Goal: Task Accomplishment & Management: Manage account settings

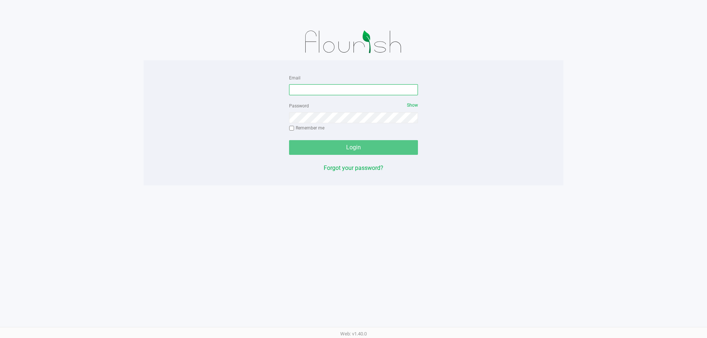
click at [303, 89] on input "Email" at bounding box center [353, 89] width 129 height 11
type input "[EMAIL_ADDRESS][DOMAIN_NAME]"
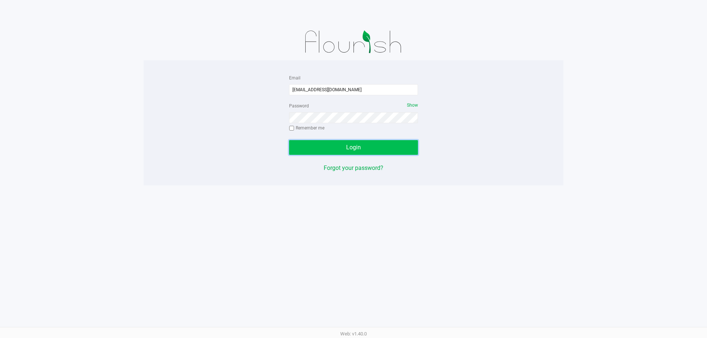
click at [360, 151] on button "Login" at bounding box center [353, 147] width 129 height 15
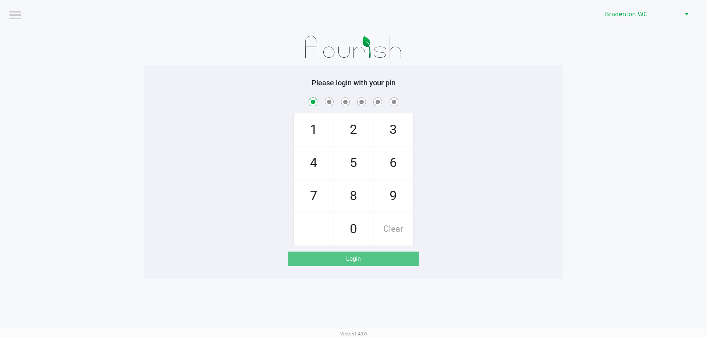
checkbox input "true"
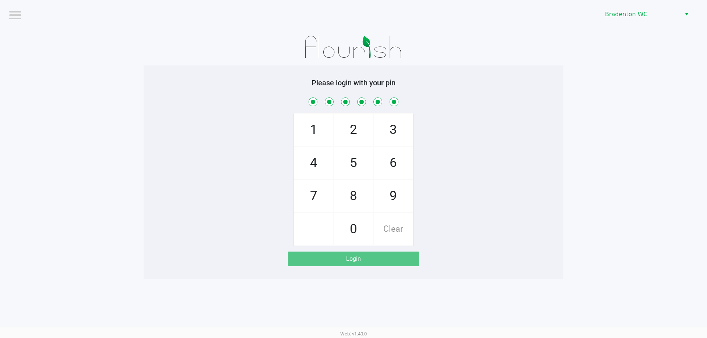
checkbox input "true"
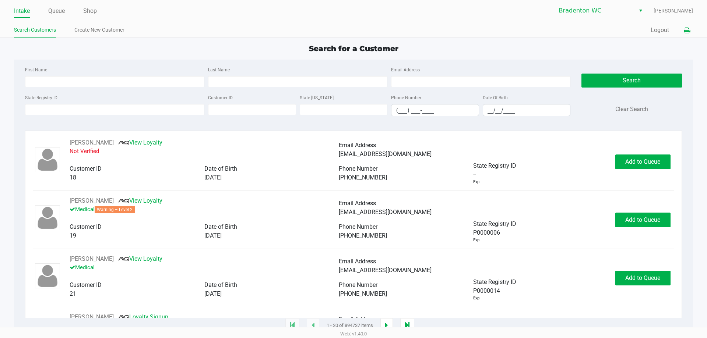
click at [688, 28] on icon at bounding box center [687, 30] width 6 height 5
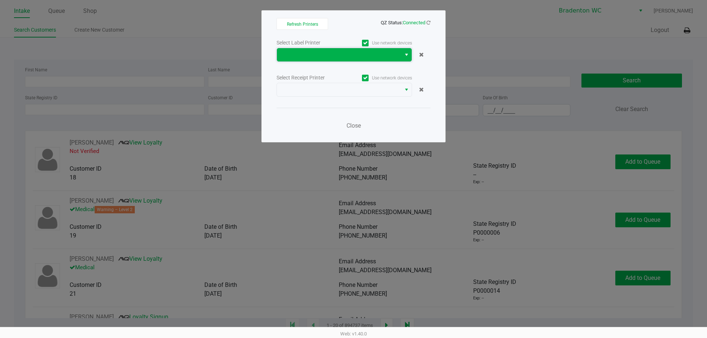
click at [338, 57] on span at bounding box center [338, 54] width 115 height 9
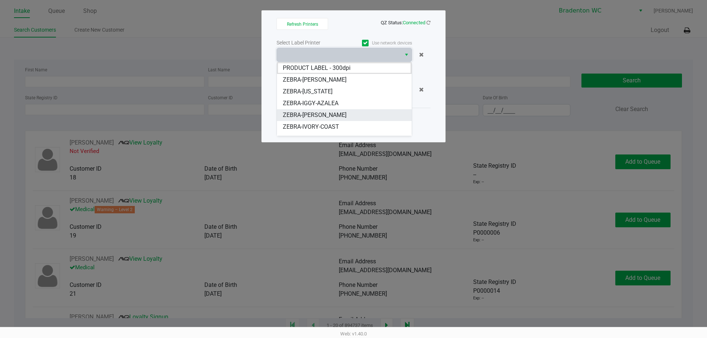
click at [336, 114] on span "ZEBRA-IVANKA-TRUMP" at bounding box center [315, 115] width 64 height 9
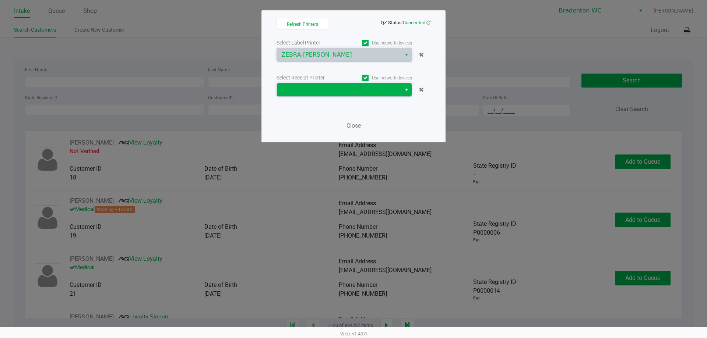
click at [338, 87] on span at bounding box center [338, 89] width 115 height 9
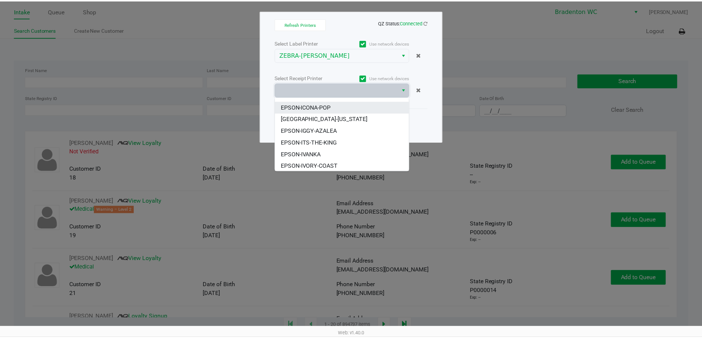
scroll to position [68, 0]
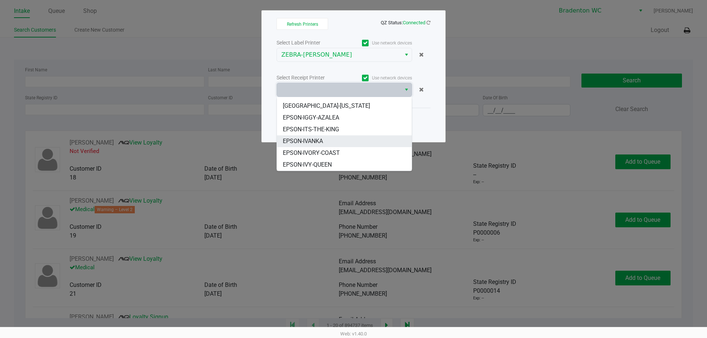
click at [334, 138] on li "EPSON-IVANKA" at bounding box center [344, 142] width 135 height 12
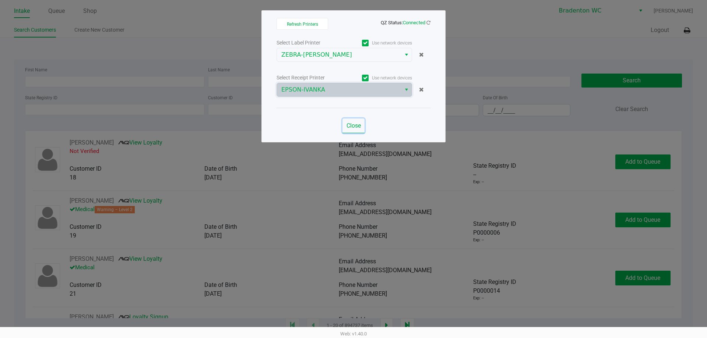
click at [355, 126] on span "Close" at bounding box center [354, 125] width 14 height 7
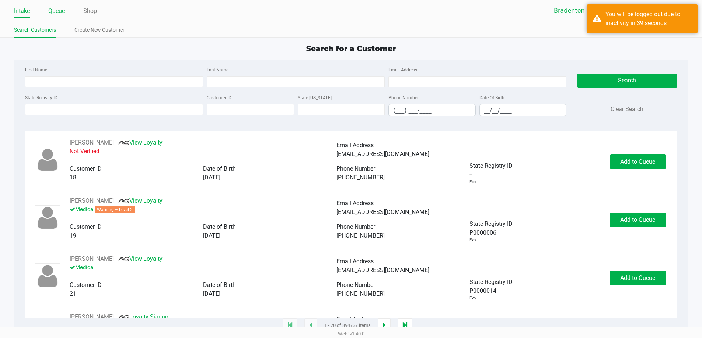
click at [57, 11] on link "Queue" at bounding box center [56, 11] width 17 height 10
click at [63, 14] on link "Queue" at bounding box center [56, 11] width 17 height 10
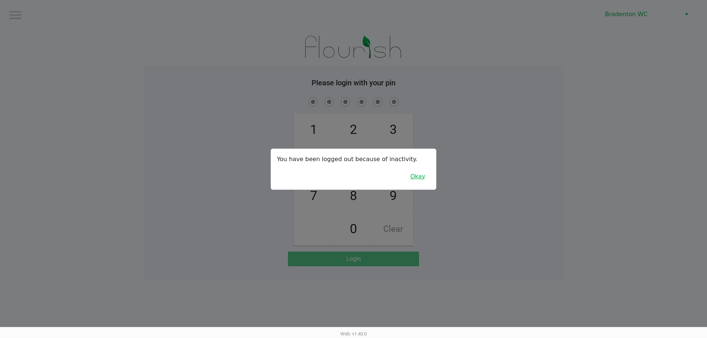
click at [414, 179] on button "Okay" at bounding box center [417, 177] width 25 height 14
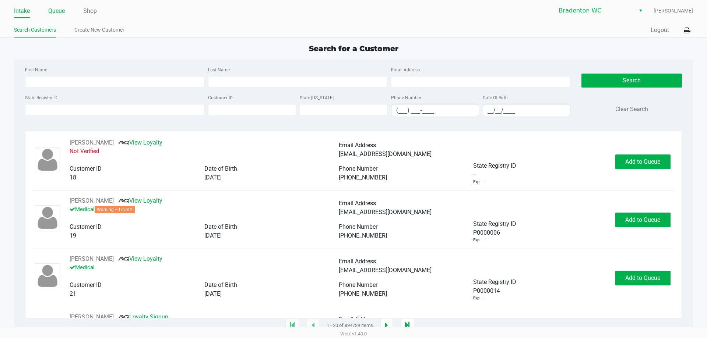
click at [64, 13] on link "Queue" at bounding box center [56, 11] width 17 height 10
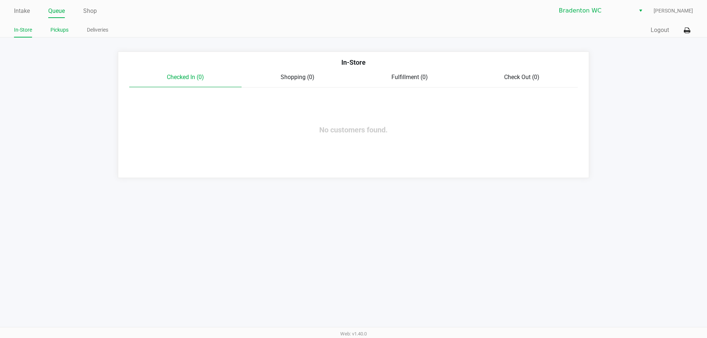
click at [65, 29] on link "Pickups" at bounding box center [59, 29] width 18 height 9
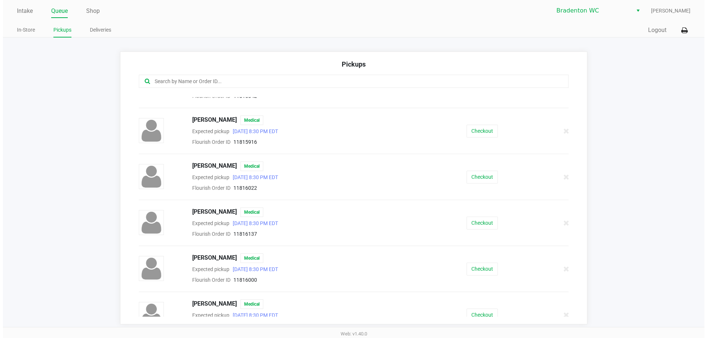
scroll to position [87, 0]
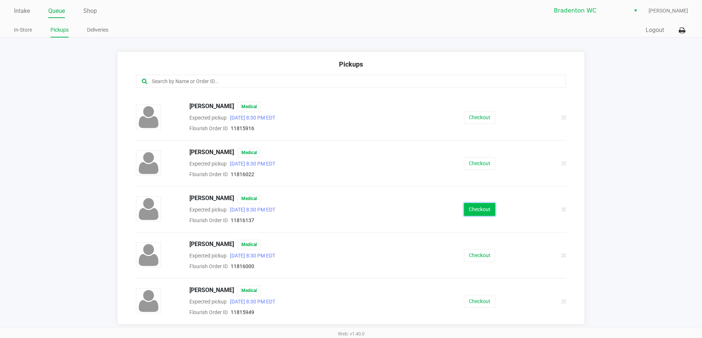
click at [470, 213] on button "Checkout" at bounding box center [479, 209] width 31 height 13
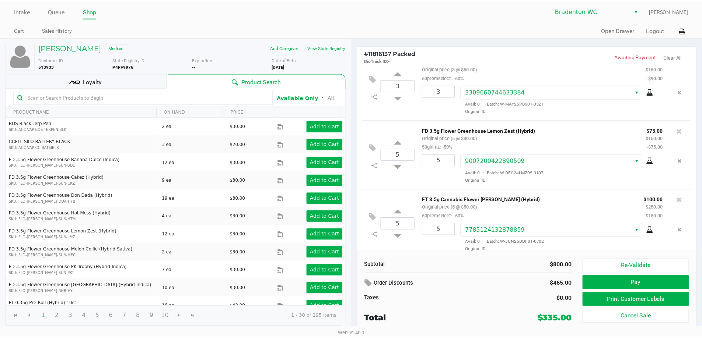
scroll to position [92, 0]
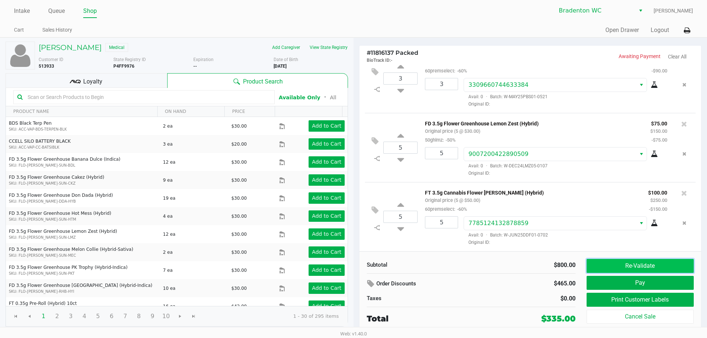
click at [613, 263] on button "Re-Validate" at bounding box center [640, 266] width 107 height 14
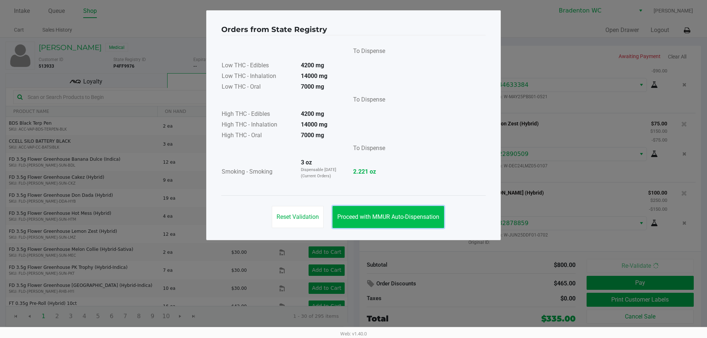
click at [364, 218] on span "Proceed with MMUR Auto-Dispensation" at bounding box center [388, 217] width 102 height 7
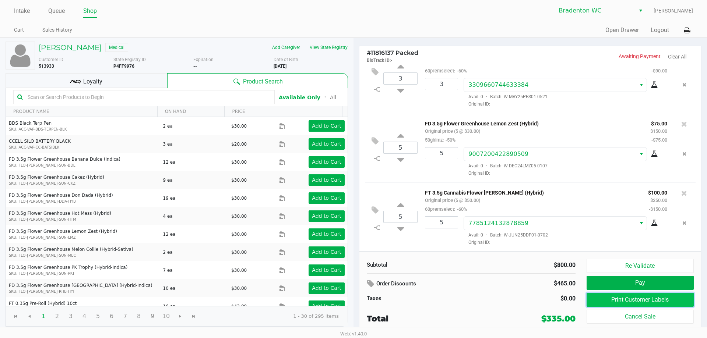
click at [621, 299] on button "Print Customer Labels" at bounding box center [640, 300] width 107 height 14
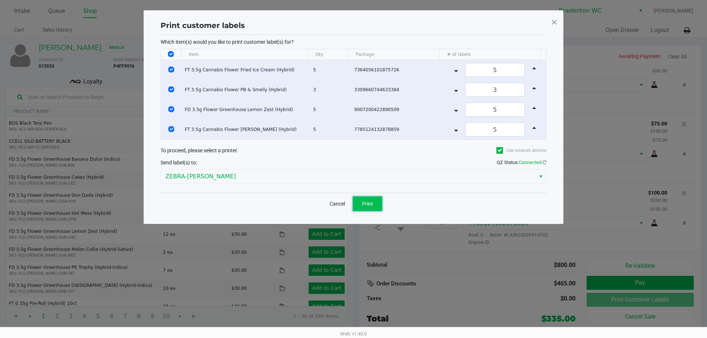
click at [377, 203] on button "Print" at bounding box center [367, 204] width 29 height 15
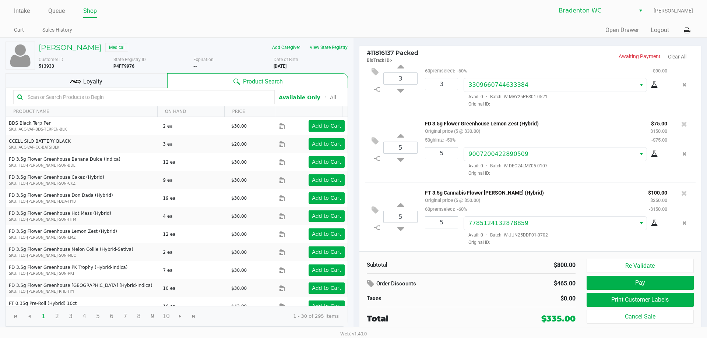
click at [79, 76] on div "Loyalty" at bounding box center [87, 80] width 162 height 15
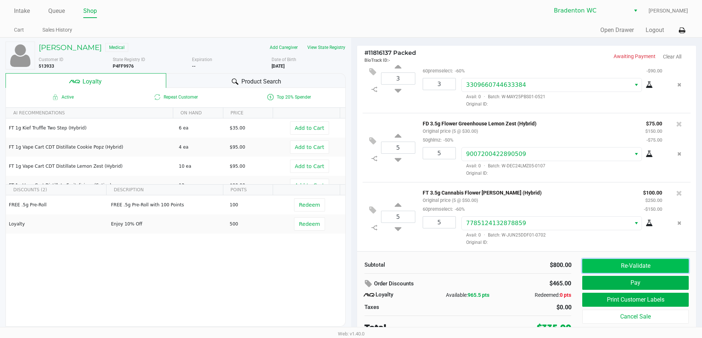
click at [661, 270] on button "Re-Validate" at bounding box center [635, 266] width 106 height 14
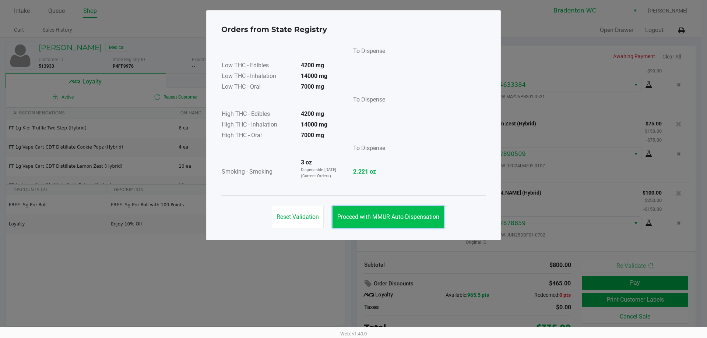
click at [368, 219] on span "Proceed with MMUR Auto-Dispensation" at bounding box center [388, 217] width 102 height 7
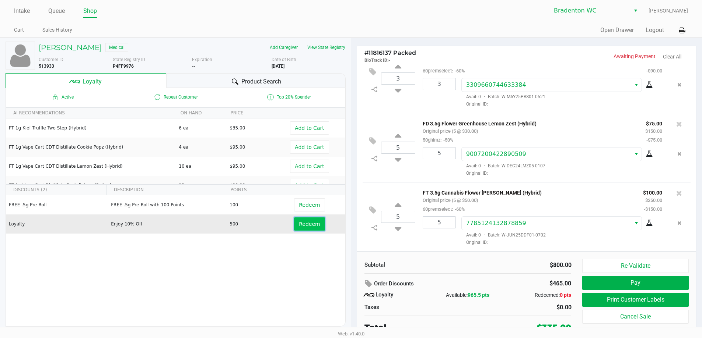
click at [300, 225] on span "Redeem" at bounding box center [309, 224] width 21 height 6
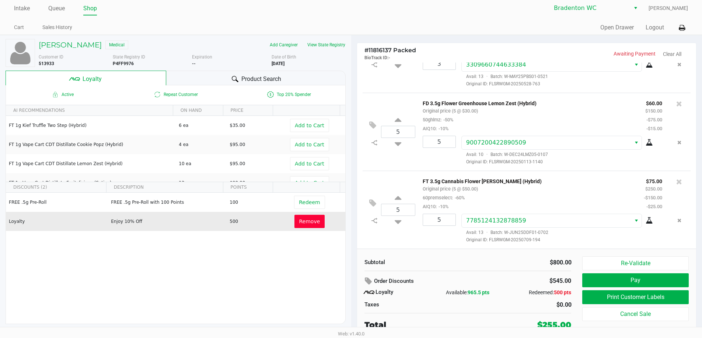
scroll to position [3, 0]
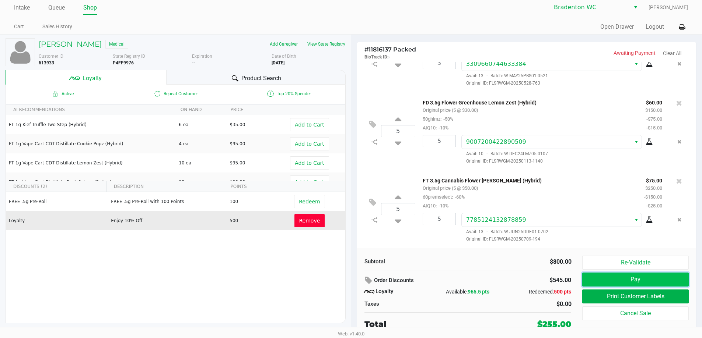
click at [641, 282] on button "Pay" at bounding box center [635, 280] width 106 height 14
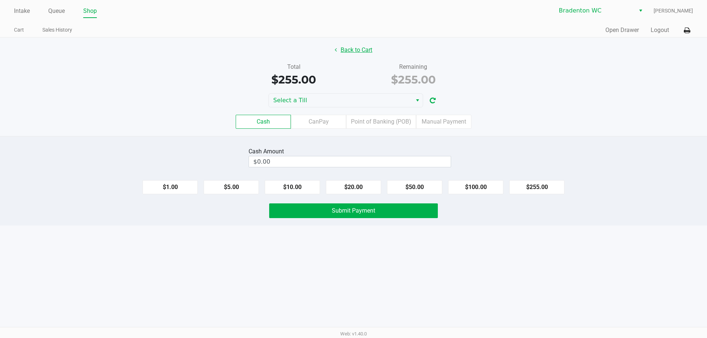
click at [352, 49] on button "Back to Cart" at bounding box center [353, 50] width 47 height 14
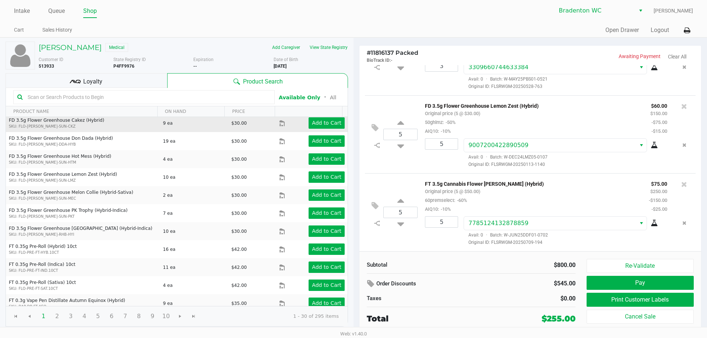
scroll to position [74, 0]
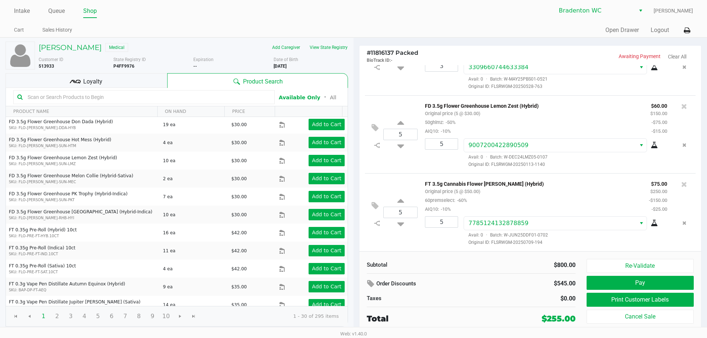
click at [67, 98] on input "text" at bounding box center [148, 97] width 246 height 11
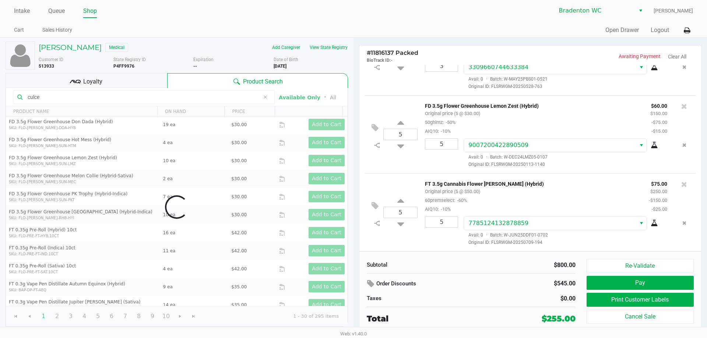
scroll to position [0, 0]
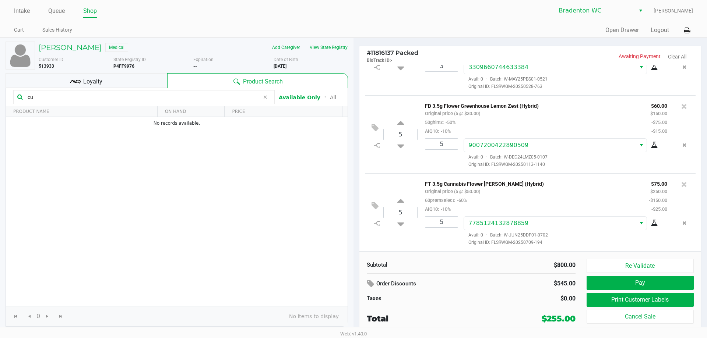
type input "c"
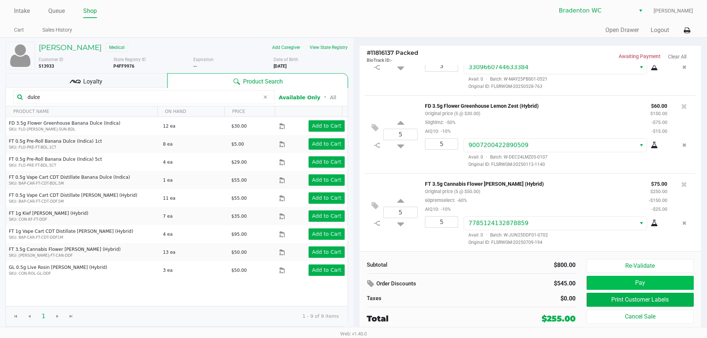
type input "dulce"
click at [628, 282] on button "Pay" at bounding box center [640, 283] width 107 height 14
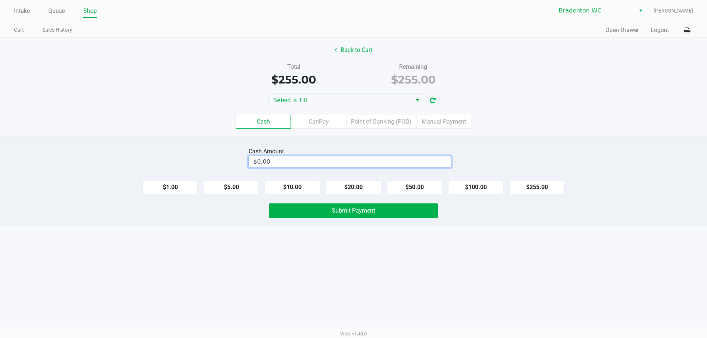
type input "0"
click at [313, 162] on input "0" at bounding box center [350, 162] width 202 height 11
click at [270, 166] on input at bounding box center [350, 162] width 202 height 11
type input "$260.00"
click at [337, 211] on span "Submit Payment" at bounding box center [353, 210] width 43 height 7
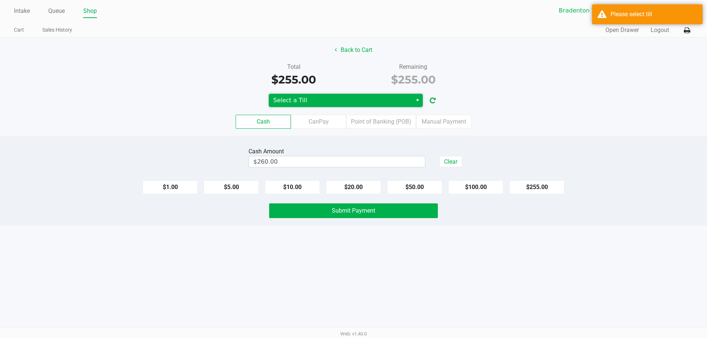
click at [325, 103] on span "Select a Till" at bounding box center [340, 100] width 134 height 9
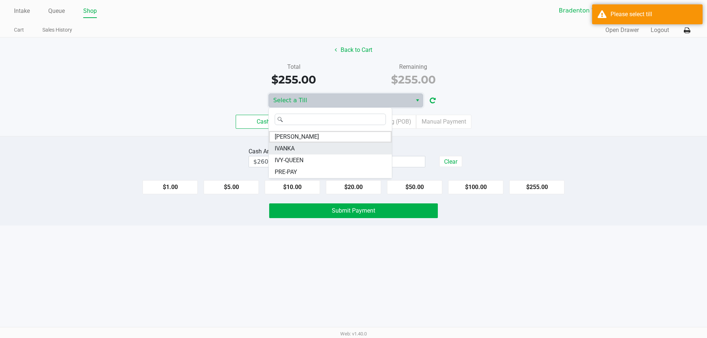
click at [307, 146] on li "IVANKA" at bounding box center [330, 149] width 123 height 12
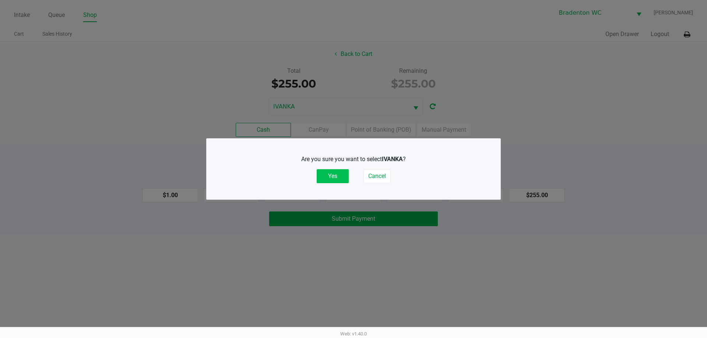
click at [330, 172] on button "Yes" at bounding box center [333, 176] width 32 height 14
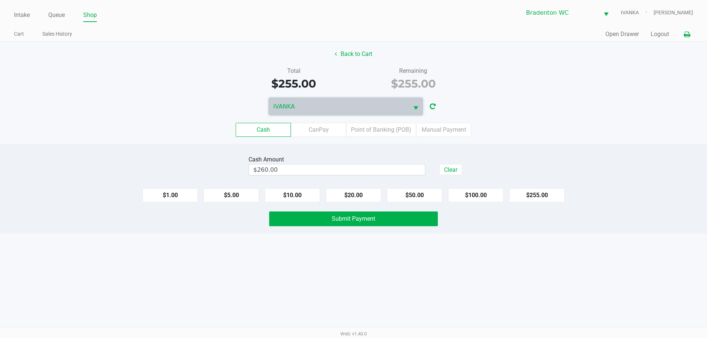
click at [685, 36] on icon at bounding box center [687, 34] width 6 height 5
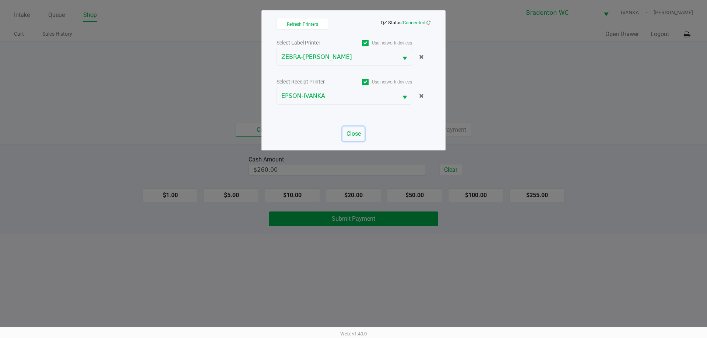
click at [348, 134] on span "Close" at bounding box center [354, 133] width 14 height 7
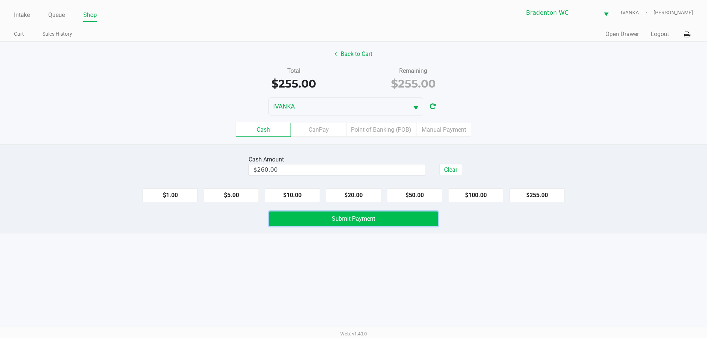
click at [350, 218] on span "Submit Payment" at bounding box center [353, 218] width 43 height 7
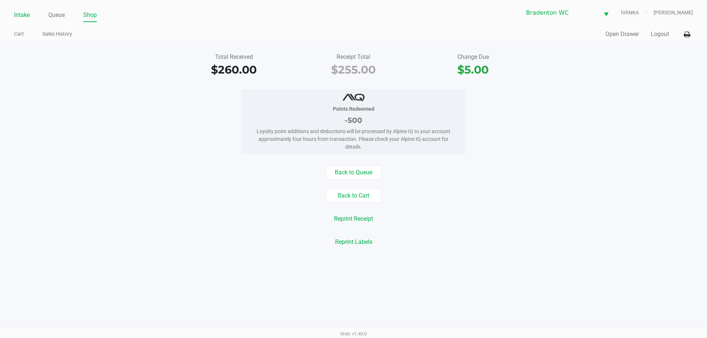
click at [20, 16] on link "Intake" at bounding box center [22, 15] width 16 height 10
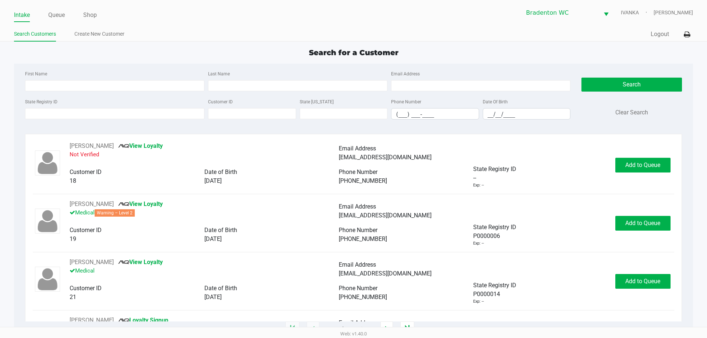
click at [174, 36] on ul "Search Customers Create New Customer" at bounding box center [184, 35] width 340 height 13
click at [45, 116] on input "State Registry ID" at bounding box center [114, 113] width 179 height 11
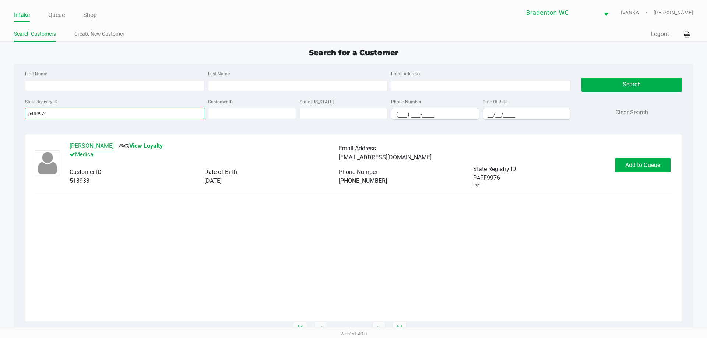
type input "p4ff9976"
click at [78, 144] on button "LISA NARKIE" at bounding box center [92, 146] width 44 height 9
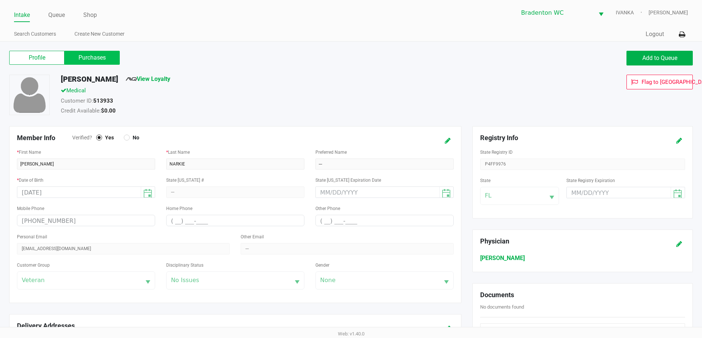
click at [79, 59] on label "Purchases" at bounding box center [91, 58] width 55 height 14
click at [0, 0] on 1 "Purchases" at bounding box center [0, 0] width 0 height 0
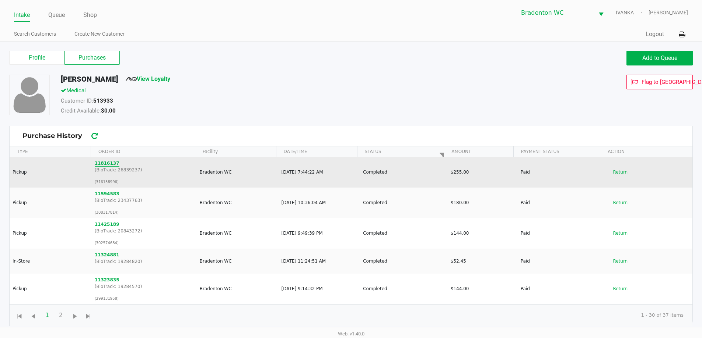
click at [103, 165] on button "11816137" at bounding box center [107, 163] width 25 height 7
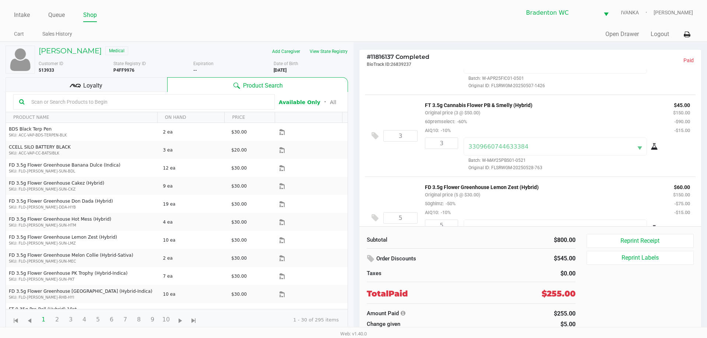
scroll to position [20, 0]
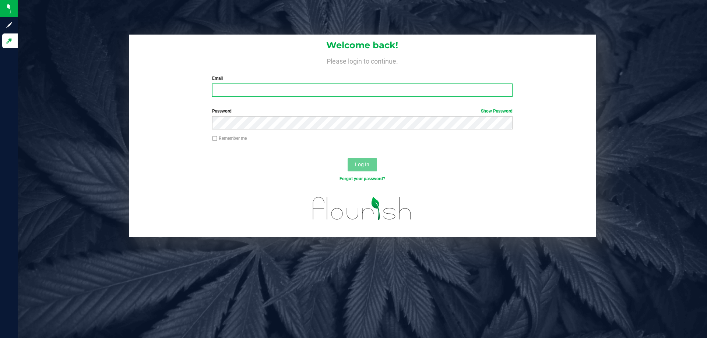
click at [222, 89] on input "Email" at bounding box center [362, 90] width 300 height 13
type input "[EMAIL_ADDRESS][DOMAIN_NAME]"
click at [369, 165] on span "Log In" at bounding box center [362, 165] width 14 height 6
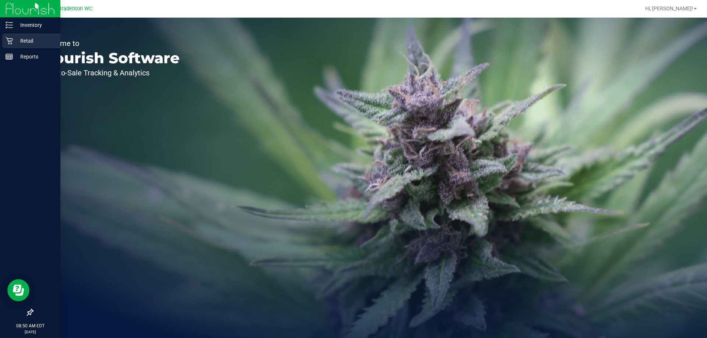
click at [14, 39] on p "Retail" at bounding box center [35, 40] width 44 height 9
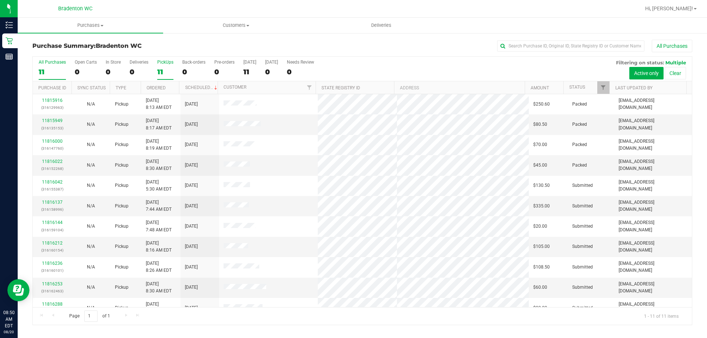
click at [165, 70] on div "11" at bounding box center [165, 72] width 16 height 8
click at [0, 0] on input "PickUps 11" at bounding box center [0, 0] width 0 height 0
click at [163, 71] on div "11" at bounding box center [165, 72] width 16 height 8
click at [0, 0] on input "PickUps 11" at bounding box center [0, 0] width 0 height 0
click at [607, 87] on link "Filter" at bounding box center [603, 87] width 12 height 13
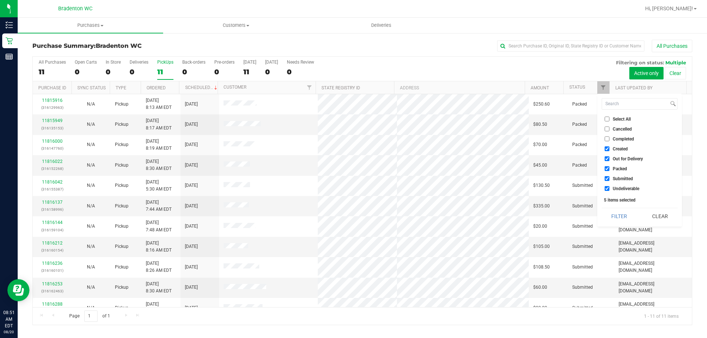
click at [616, 169] on span "Packed" at bounding box center [620, 169] width 14 height 4
click at [609, 169] on input "Packed" at bounding box center [607, 168] width 5 height 5
checkbox input "false"
click at [626, 218] on button "Filter" at bounding box center [619, 216] width 35 height 16
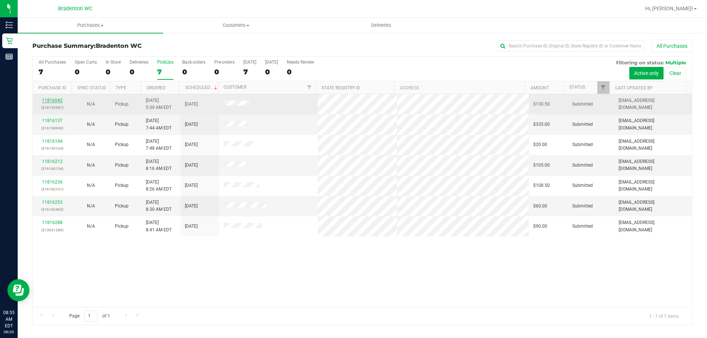
click at [59, 100] on link "11816042" at bounding box center [52, 100] width 21 height 5
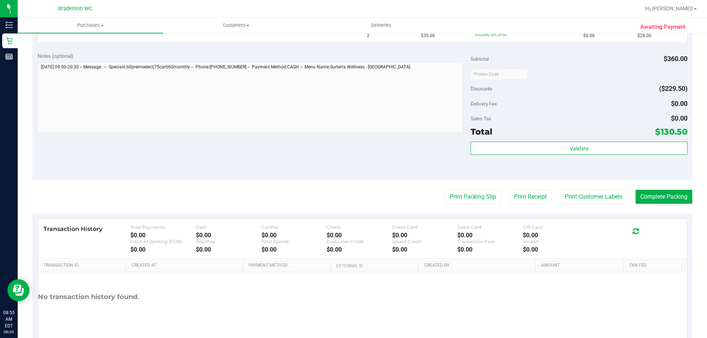
scroll to position [295, 0]
click at [459, 199] on button "Print Packing Slip" at bounding box center [473, 196] width 56 height 14
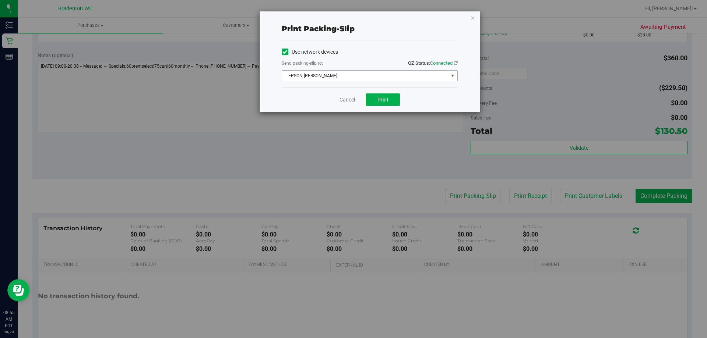
click at [382, 75] on span "EPSON-[PERSON_NAME]" at bounding box center [365, 76] width 166 height 10
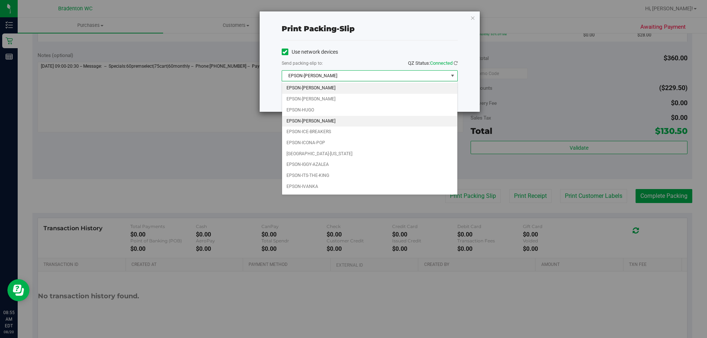
scroll to position [21, 0]
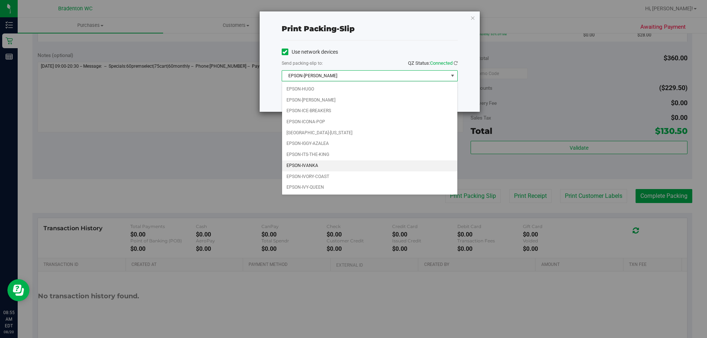
click at [322, 165] on li "EPSON-IVANKA" at bounding box center [369, 166] width 175 height 11
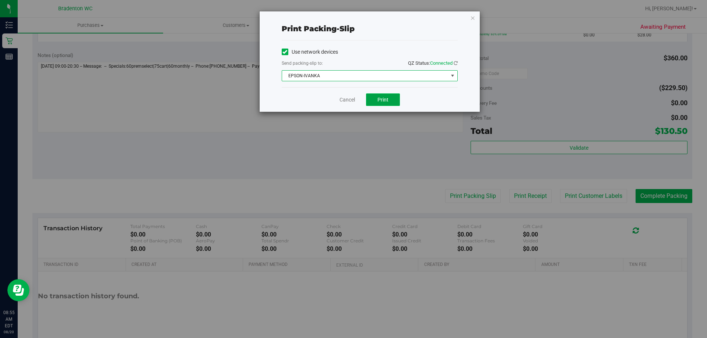
click at [391, 102] on button "Print" at bounding box center [383, 100] width 34 height 13
click at [350, 104] on div "Cancel Print" at bounding box center [370, 99] width 176 height 25
click at [350, 102] on link "Cancel" at bounding box center [347, 100] width 15 height 8
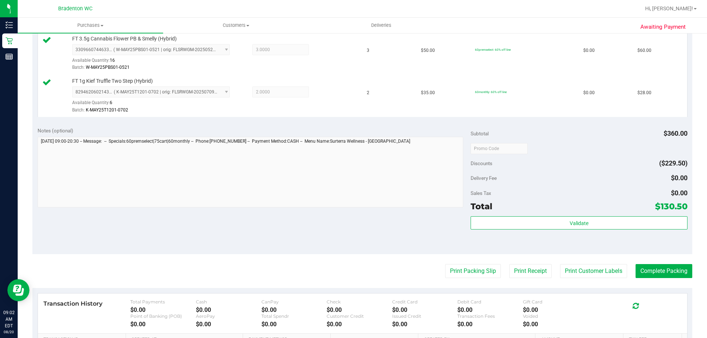
scroll to position [331, 0]
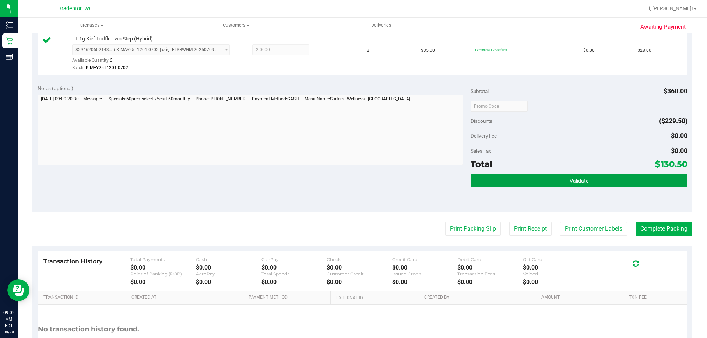
click at [475, 181] on button "Validate" at bounding box center [579, 180] width 217 height 13
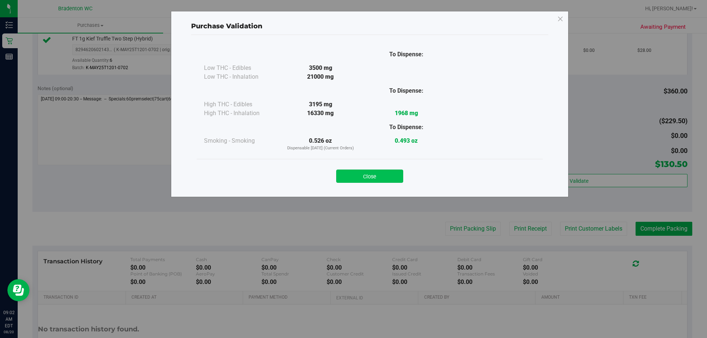
click at [393, 171] on button "Close" at bounding box center [369, 176] width 67 height 13
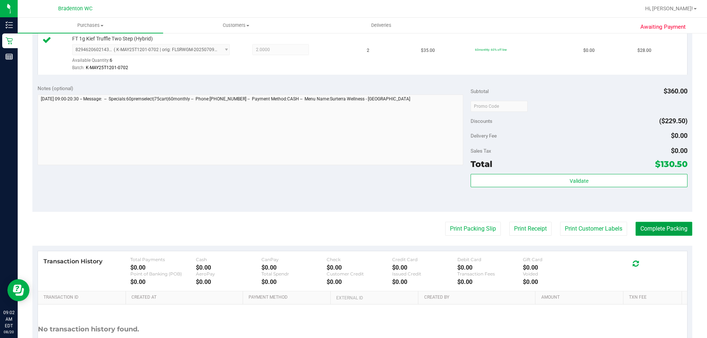
click at [669, 229] on button "Complete Packing" at bounding box center [664, 229] width 57 height 14
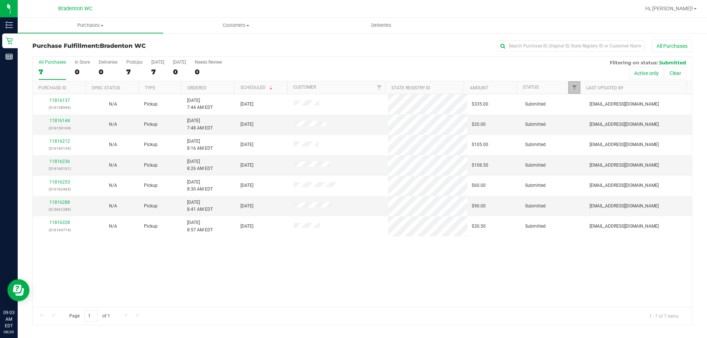
click at [571, 84] on link "Filter" at bounding box center [574, 87] width 12 height 13
click at [429, 59] on div "All Purchases 7 In Store 0 Deliveries 0 PickUps 7 Today 7 Tomorrow 0 Needs Revi…" at bounding box center [362, 60] width 659 height 6
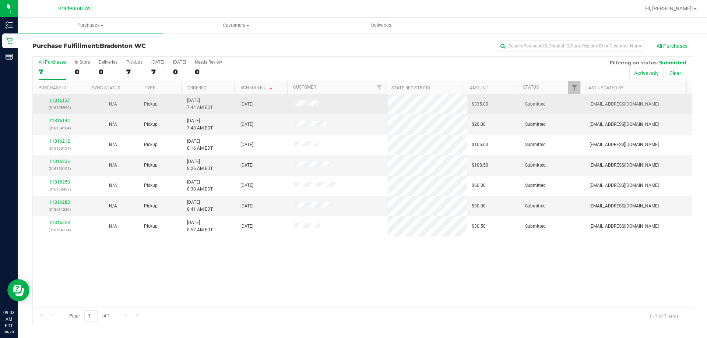
click at [66, 101] on link "11816137" at bounding box center [59, 100] width 21 height 5
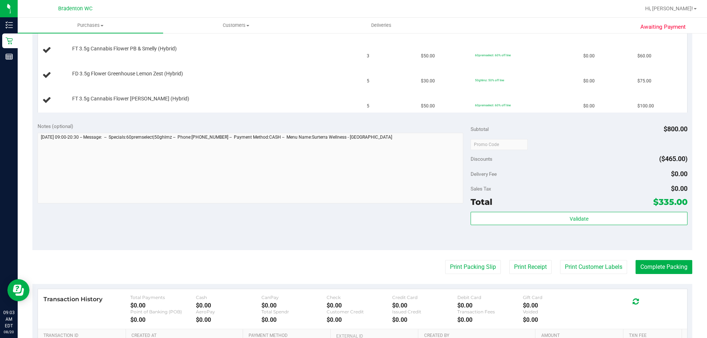
scroll to position [295, 0]
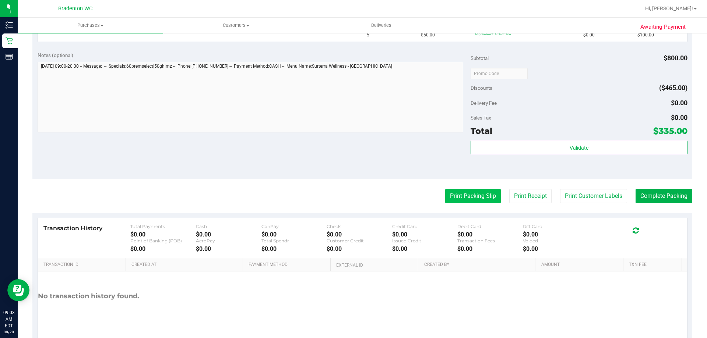
click at [461, 200] on button "Print Packing Slip" at bounding box center [473, 196] width 56 height 14
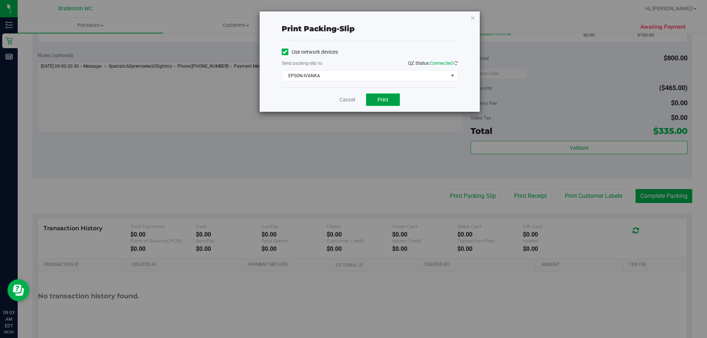
click at [392, 101] on button "Print" at bounding box center [383, 100] width 34 height 13
click at [341, 100] on link "Cancel" at bounding box center [347, 100] width 15 height 8
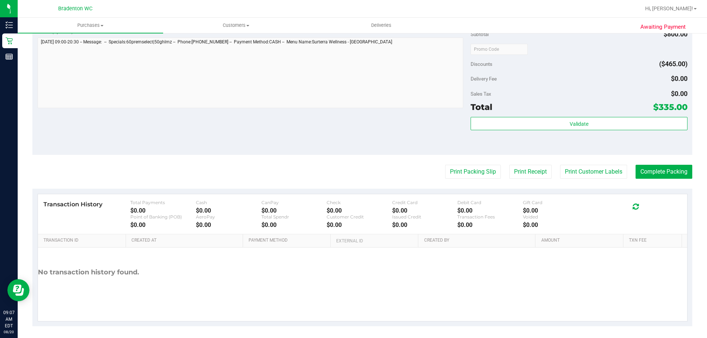
scroll to position [391, 0]
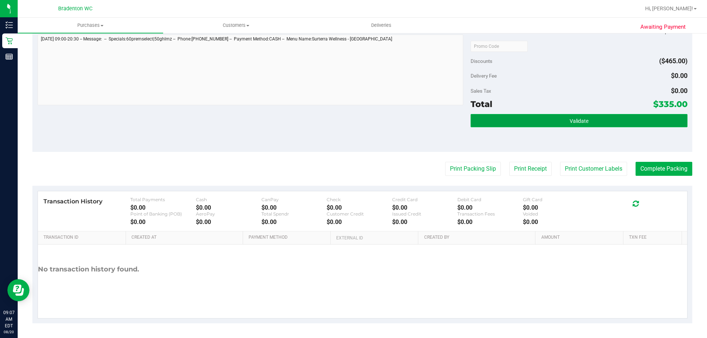
click at [510, 123] on button "Validate" at bounding box center [579, 120] width 217 height 13
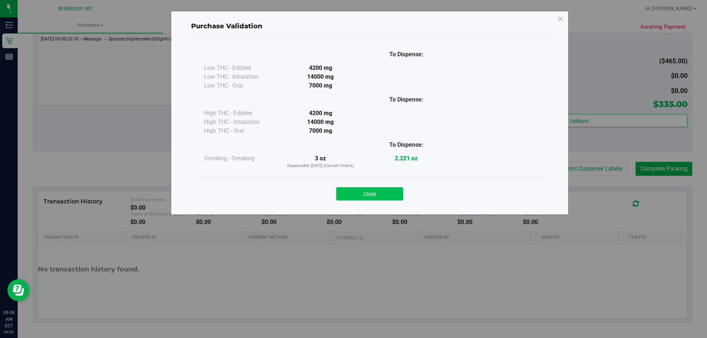
click at [365, 191] on button "Close" at bounding box center [369, 193] width 67 height 13
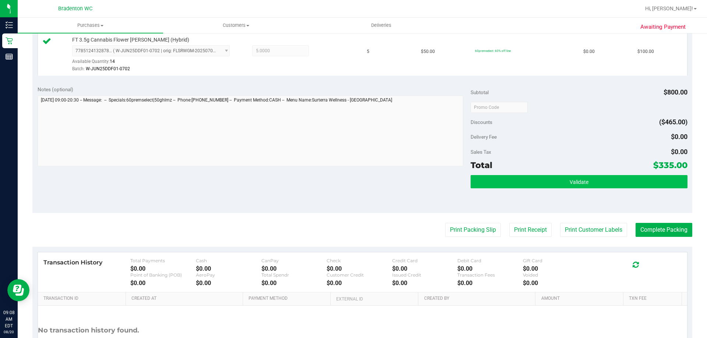
scroll to position [368, 0]
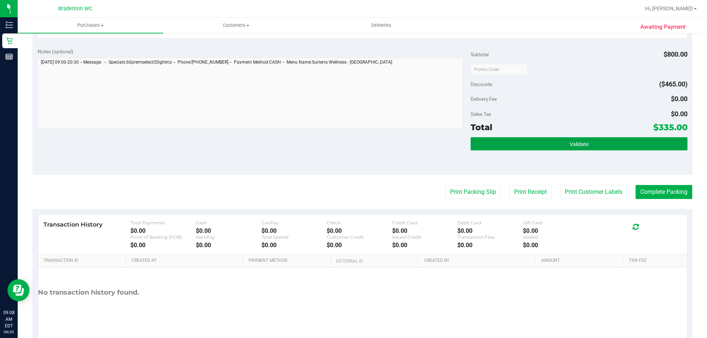
click at [500, 143] on button "Validate" at bounding box center [579, 143] width 217 height 13
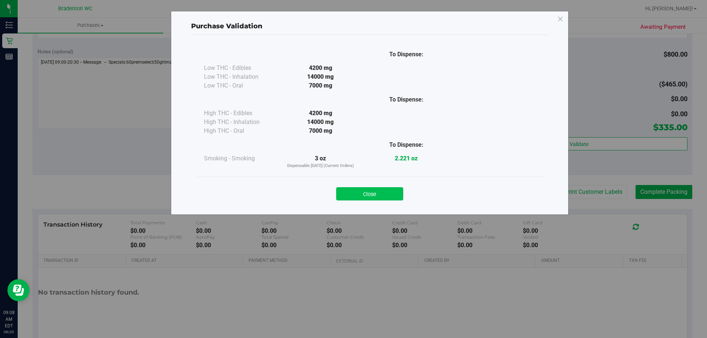
click at [353, 190] on button "Close" at bounding box center [369, 193] width 67 height 13
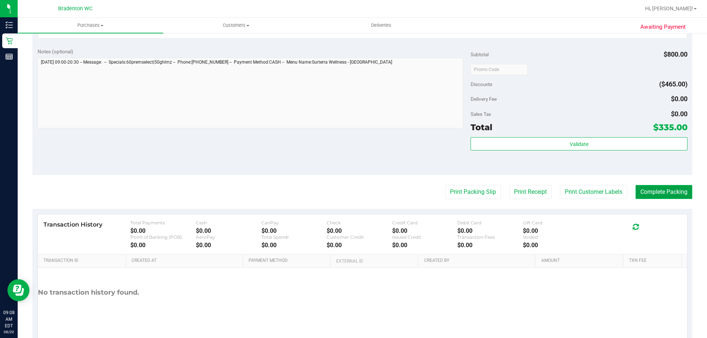
click at [645, 191] on button "Complete Packing" at bounding box center [664, 192] width 57 height 14
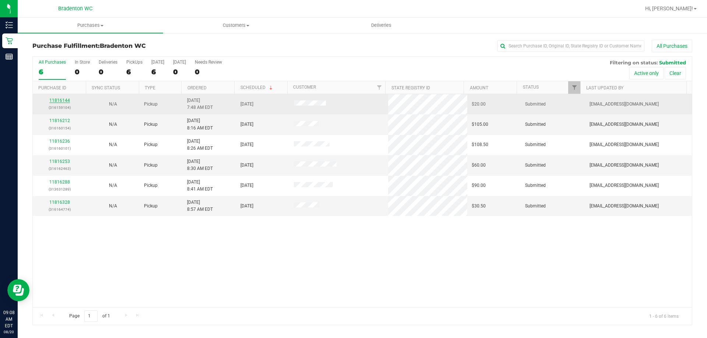
click at [63, 99] on link "11816144" at bounding box center [59, 100] width 21 height 5
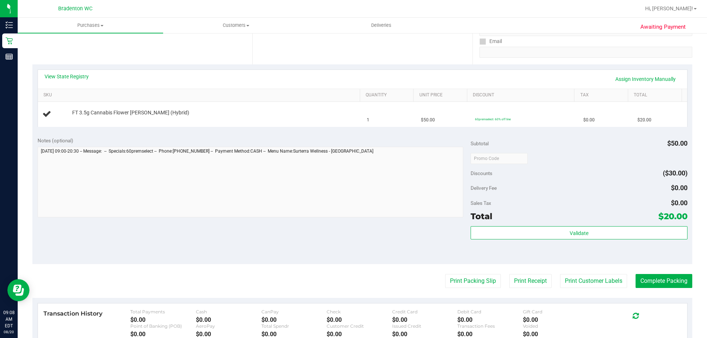
scroll to position [147, 0]
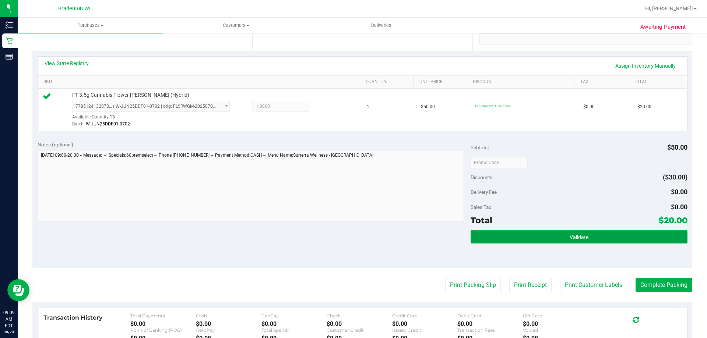
click at [511, 231] on button "Validate" at bounding box center [579, 237] width 217 height 13
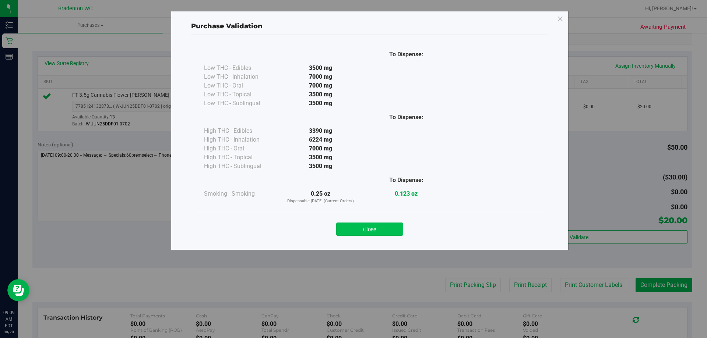
click at [382, 228] on button "Close" at bounding box center [369, 229] width 67 height 13
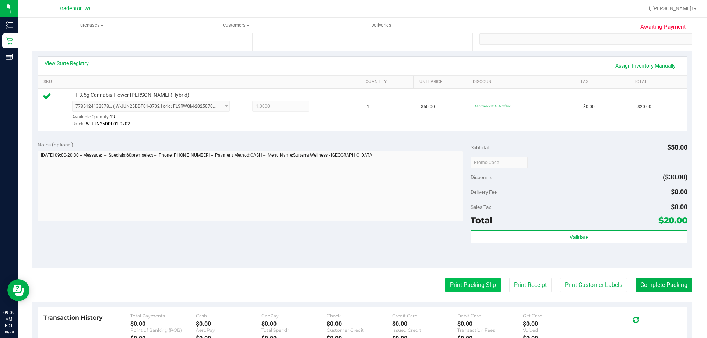
click at [471, 286] on button "Print Packing Slip" at bounding box center [473, 285] width 56 height 14
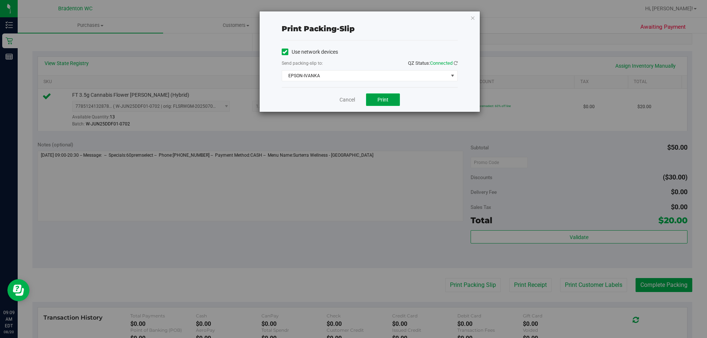
click at [387, 99] on span "Print" at bounding box center [382, 100] width 11 height 6
click at [345, 101] on link "Cancel" at bounding box center [347, 100] width 15 height 8
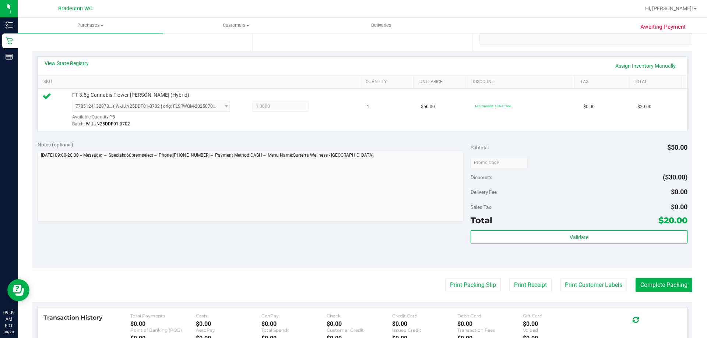
click at [561, 251] on div "Validate" at bounding box center [579, 247] width 217 height 33
click at [560, 224] on div "Total $20.00" at bounding box center [579, 220] width 217 height 13
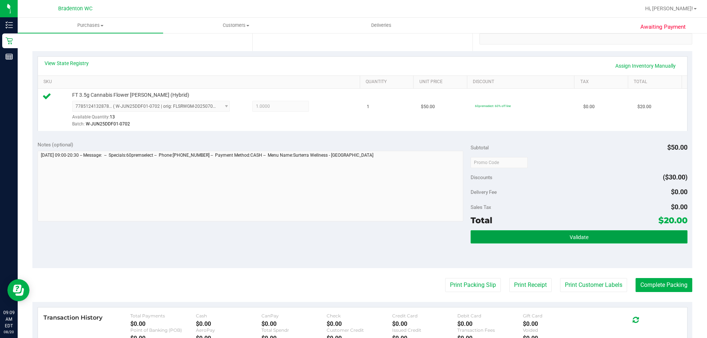
click at [558, 238] on button "Validate" at bounding box center [579, 237] width 217 height 13
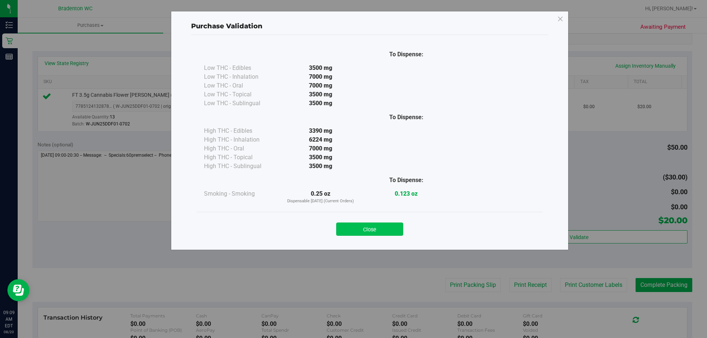
click at [389, 227] on button "Close" at bounding box center [369, 229] width 67 height 13
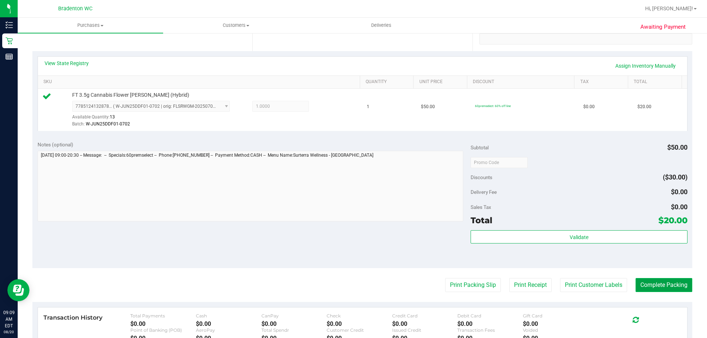
click at [650, 284] on button "Complete Packing" at bounding box center [664, 285] width 57 height 14
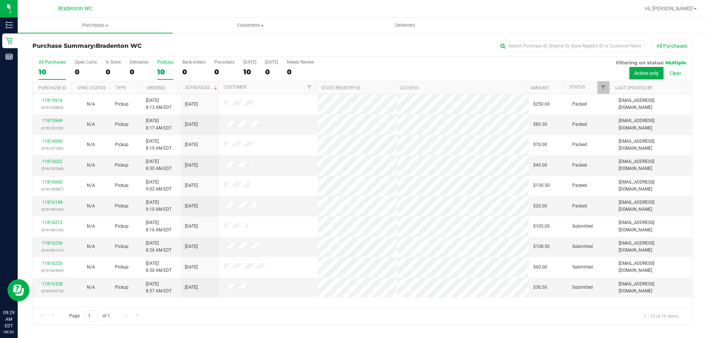
click at [169, 70] on div "10" at bounding box center [165, 72] width 16 height 8
click at [0, 0] on input "PickUps 10" at bounding box center [0, 0] width 0 height 0
click at [605, 90] on span "Filter" at bounding box center [603, 88] width 6 height 6
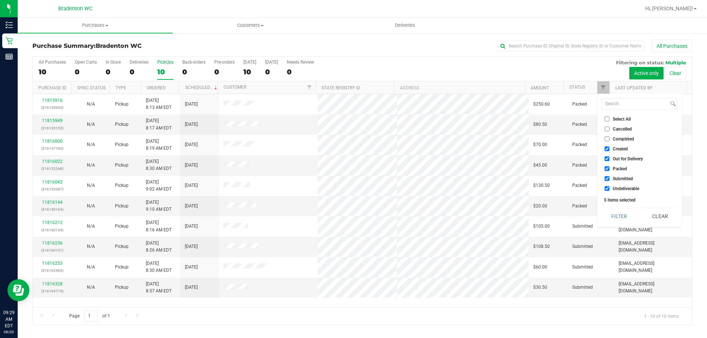
click at [609, 171] on label "Packed" at bounding box center [616, 168] width 22 height 5
click at [609, 171] on input "Packed" at bounding box center [607, 168] width 5 height 5
checkbox input "false"
click at [624, 219] on button "Filter" at bounding box center [619, 216] width 35 height 16
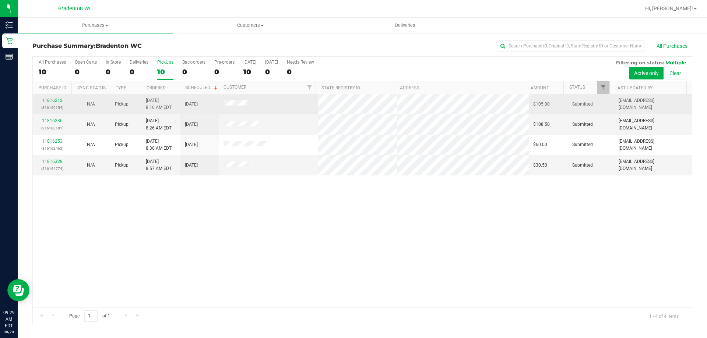
click at [53, 98] on div "11816212 (316160154)" at bounding box center [52, 104] width 30 height 14
click at [53, 102] on link "11816212" at bounding box center [52, 100] width 21 height 5
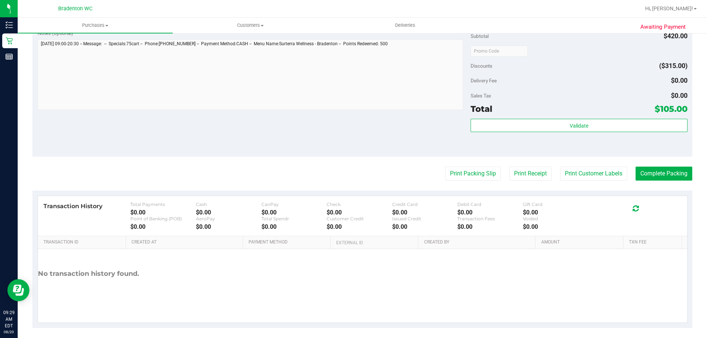
scroll to position [368, 0]
click at [469, 168] on button "Print Packing Slip" at bounding box center [473, 173] width 56 height 14
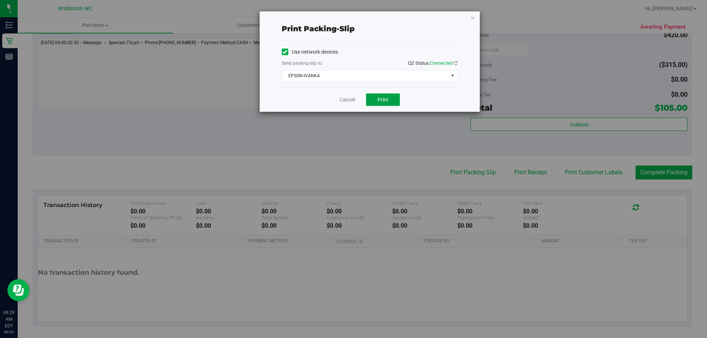
click at [389, 95] on button "Print" at bounding box center [383, 100] width 34 height 13
click at [345, 101] on link "Cancel" at bounding box center [347, 100] width 15 height 8
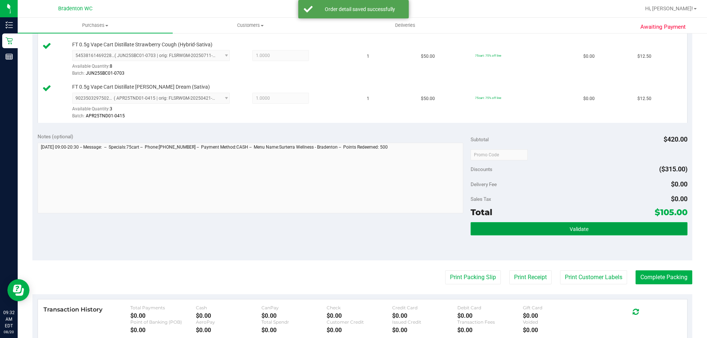
click at [525, 230] on button "Validate" at bounding box center [579, 228] width 217 height 13
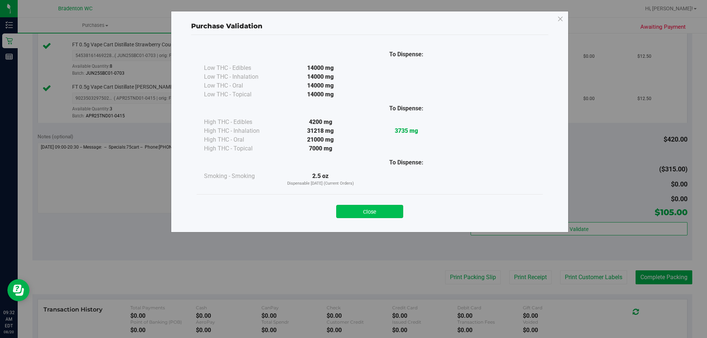
click at [377, 210] on button "Close" at bounding box center [369, 211] width 67 height 13
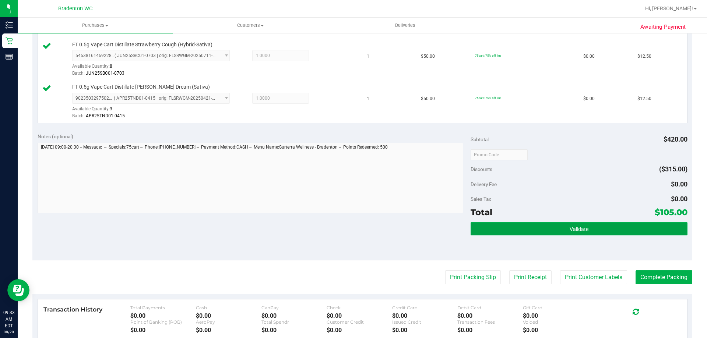
click at [545, 222] on button "Validate" at bounding box center [579, 228] width 217 height 13
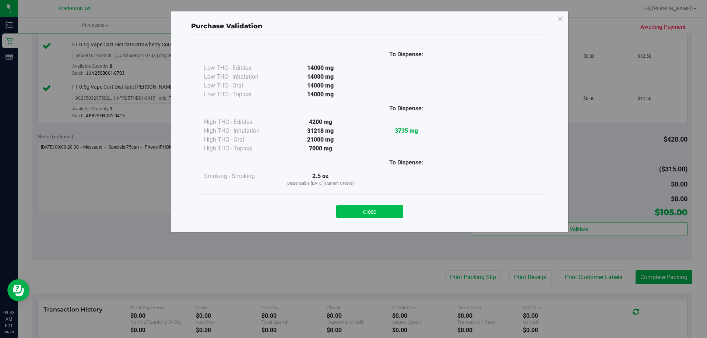
click at [393, 215] on button "Close" at bounding box center [369, 211] width 67 height 13
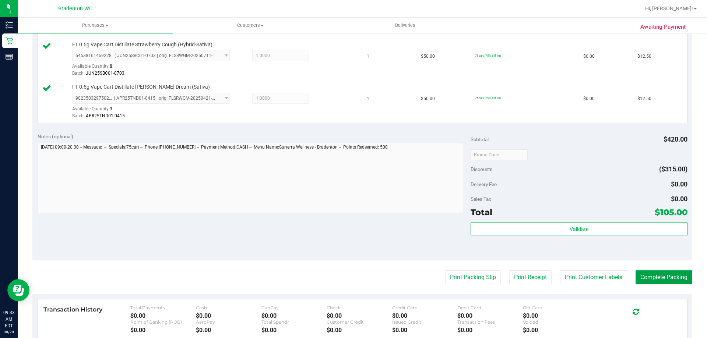
click at [651, 274] on button "Complete Packing" at bounding box center [664, 278] width 57 height 14
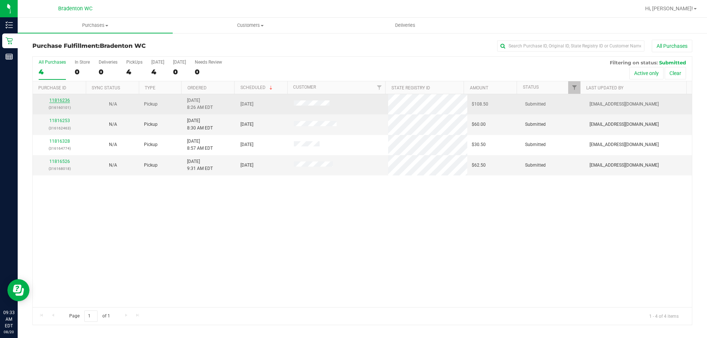
click at [59, 101] on link "11816236" at bounding box center [59, 100] width 21 height 5
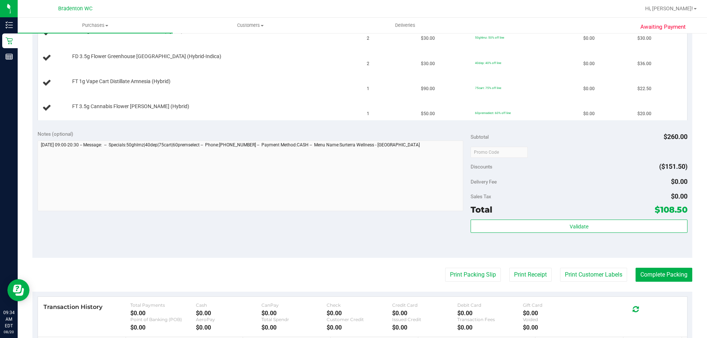
scroll to position [295, 0]
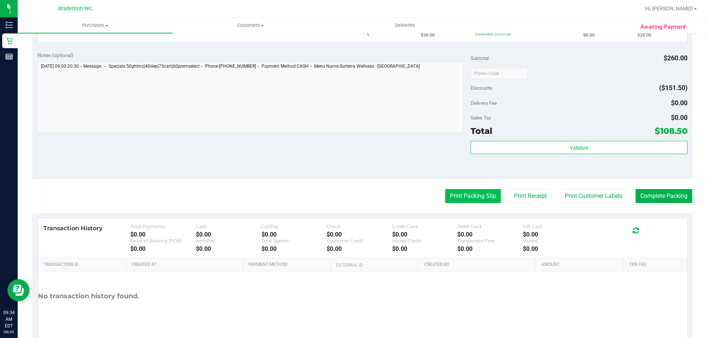
click at [456, 196] on button "Print Packing Slip" at bounding box center [473, 196] width 56 height 14
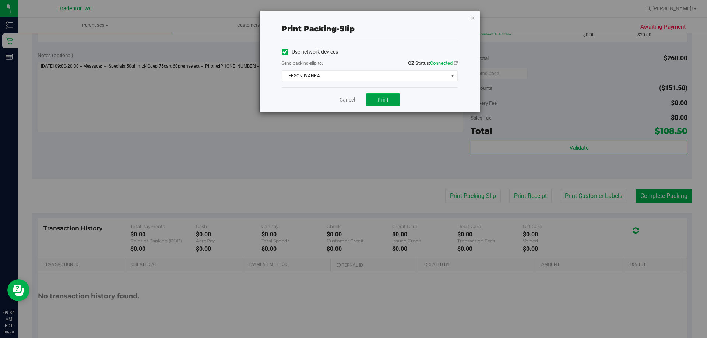
click at [386, 97] on span "Print" at bounding box center [382, 100] width 11 height 6
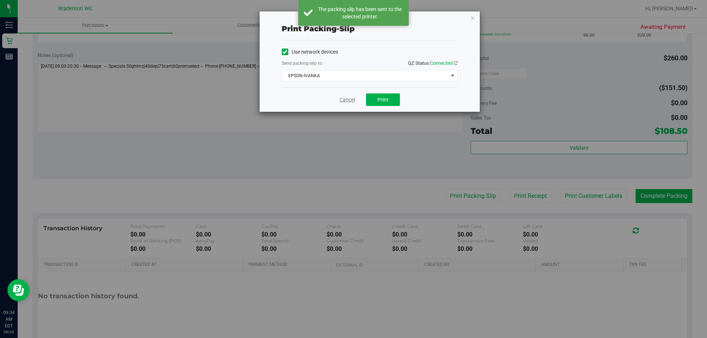
click at [342, 100] on link "Cancel" at bounding box center [347, 100] width 15 height 8
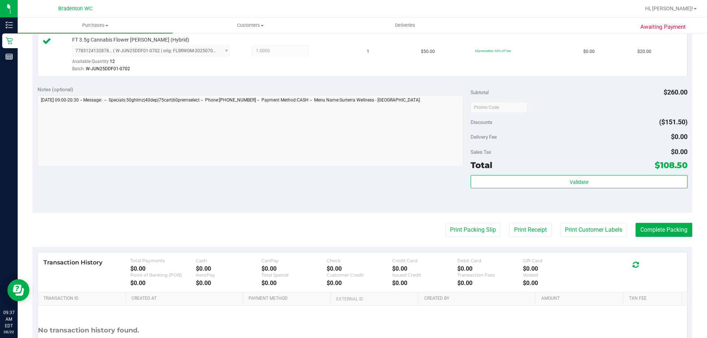
scroll to position [331, 0]
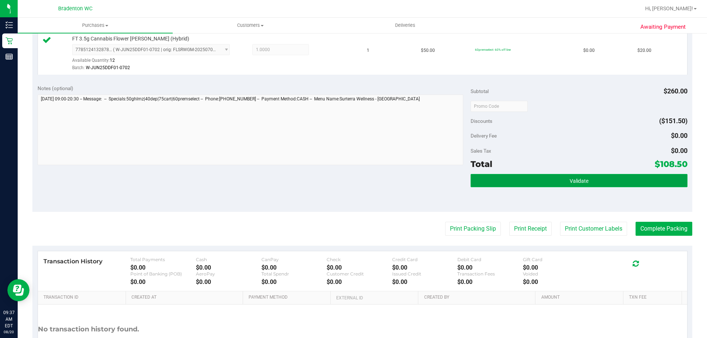
click at [546, 181] on button "Validate" at bounding box center [579, 180] width 217 height 13
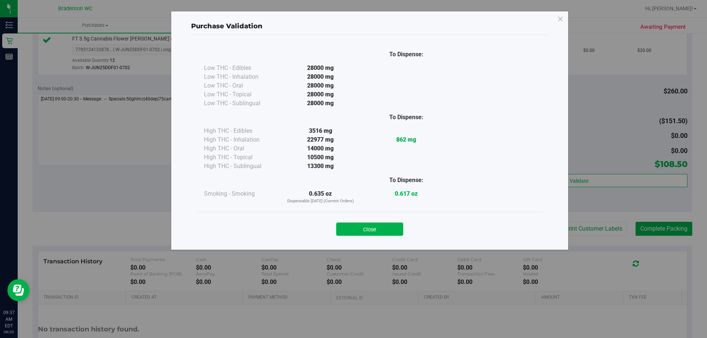
click at [376, 229] on button "Close" at bounding box center [369, 229] width 67 height 13
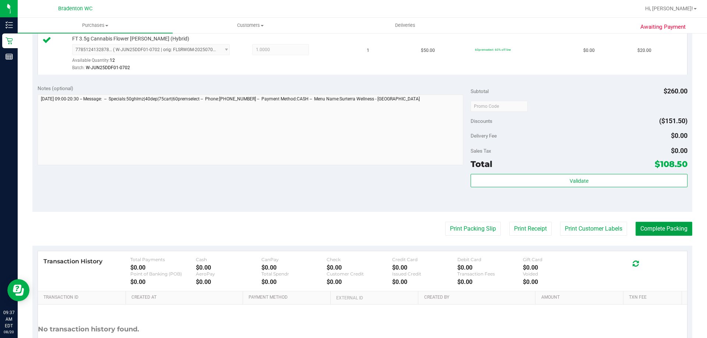
click at [671, 228] on button "Complete Packing" at bounding box center [664, 229] width 57 height 14
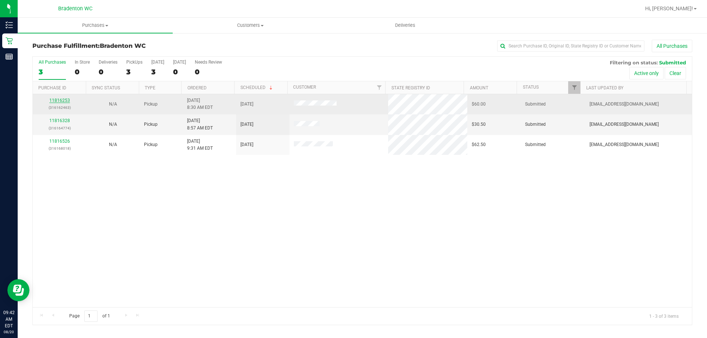
click at [65, 100] on link "11816253" at bounding box center [59, 100] width 21 height 5
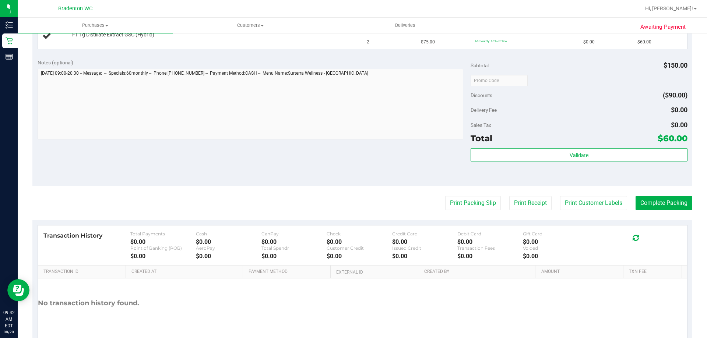
scroll to position [221, 0]
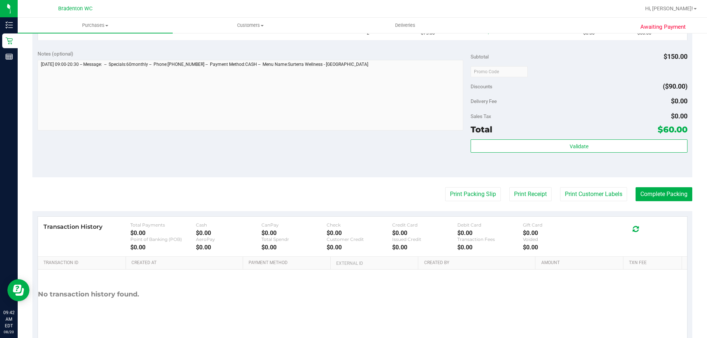
click at [468, 184] on purchase-details "Back Edit Purchase Cancel Purchase View Profile # 11816253 BioTrack ID: - Submi…" at bounding box center [362, 84] width 660 height 530
click at [467, 193] on button "Print Packing Slip" at bounding box center [473, 194] width 56 height 14
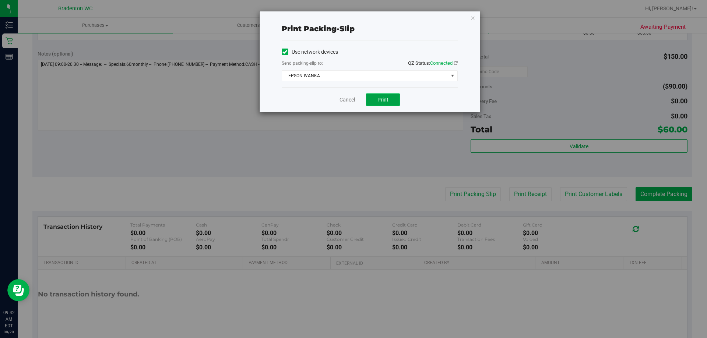
click at [378, 105] on button "Print" at bounding box center [383, 100] width 34 height 13
click at [352, 97] on link "Cancel" at bounding box center [347, 100] width 15 height 8
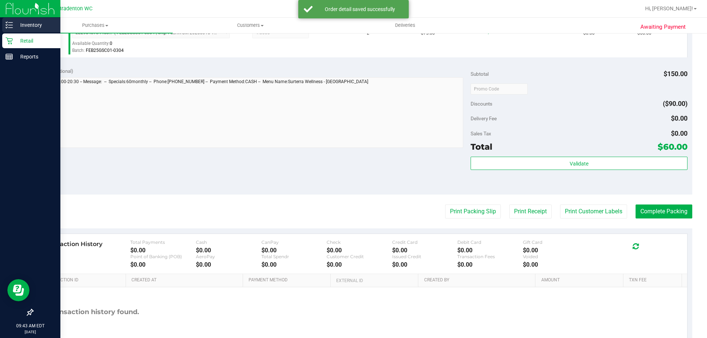
click at [20, 24] on p "Inventory" at bounding box center [35, 25] width 44 height 9
click at [31, 25] on p "Inventory" at bounding box center [35, 25] width 44 height 9
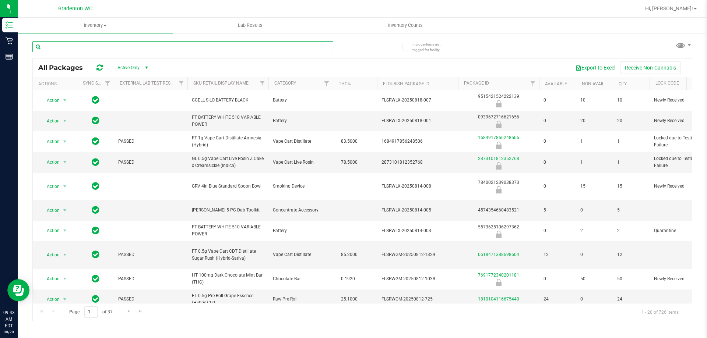
click at [84, 45] on input "text" at bounding box center [182, 46] width 301 height 11
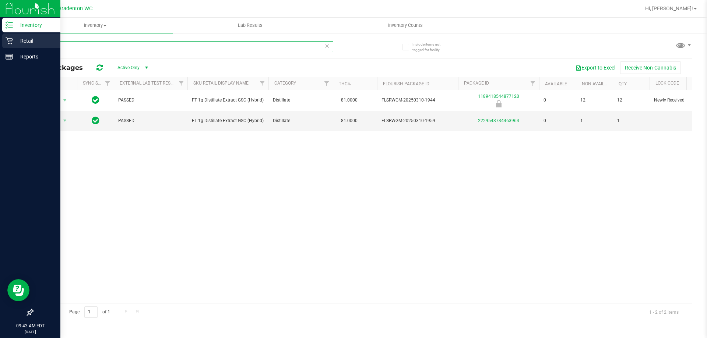
type input "gsc"
click at [14, 43] on p "Retail" at bounding box center [35, 40] width 44 height 9
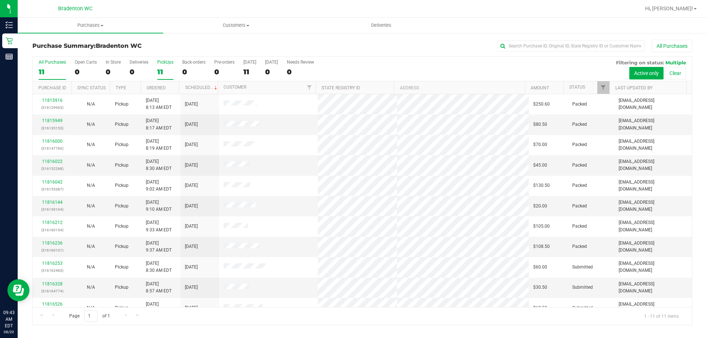
click at [163, 70] on div "11" at bounding box center [165, 72] width 16 height 8
click at [0, 0] on input "PickUps 11" at bounding box center [0, 0] width 0 height 0
click at [602, 85] on span "Filter" at bounding box center [603, 88] width 6 height 6
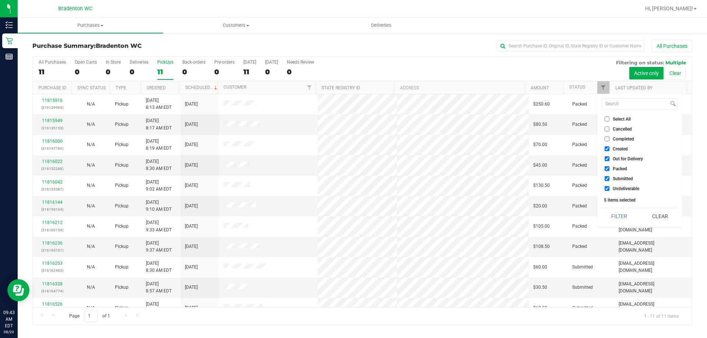
click at [623, 169] on span "Packed" at bounding box center [620, 169] width 14 height 4
click at [609, 169] on input "Packed" at bounding box center [607, 168] width 5 height 5
checkbox input "false"
click at [622, 212] on button "Filter" at bounding box center [619, 216] width 35 height 16
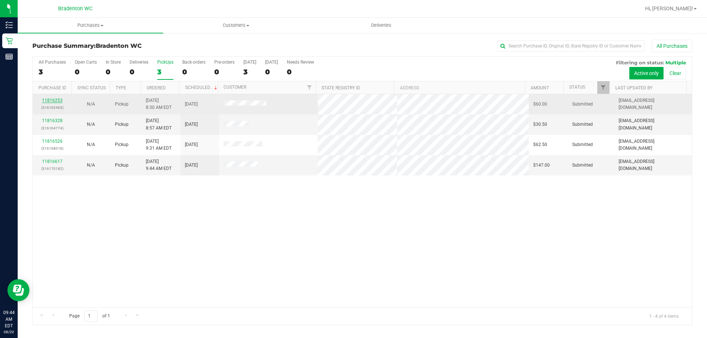
click at [46, 101] on link "11816253" at bounding box center [52, 100] width 21 height 5
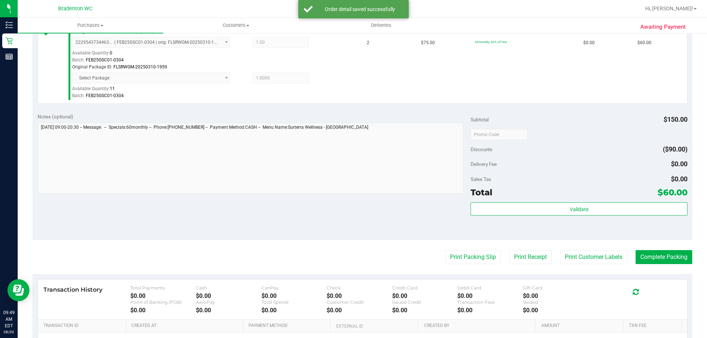
scroll to position [221, 0]
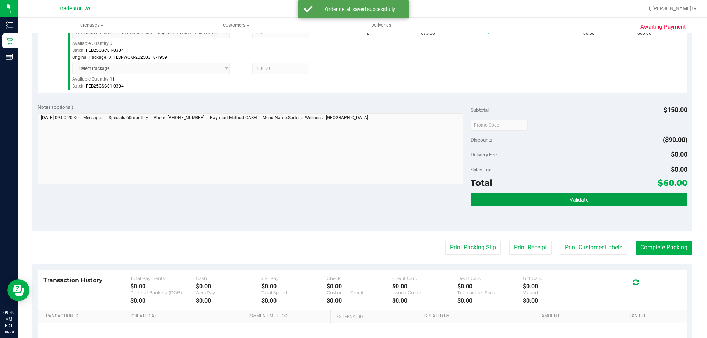
click at [573, 200] on span "Validate" at bounding box center [579, 200] width 19 height 6
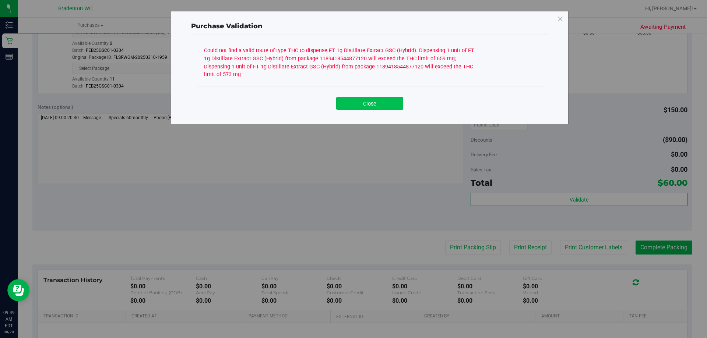
click at [372, 97] on button "Close" at bounding box center [369, 103] width 67 height 13
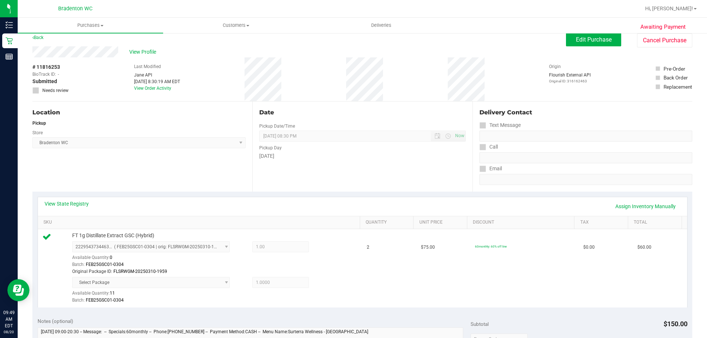
scroll to position [0, 0]
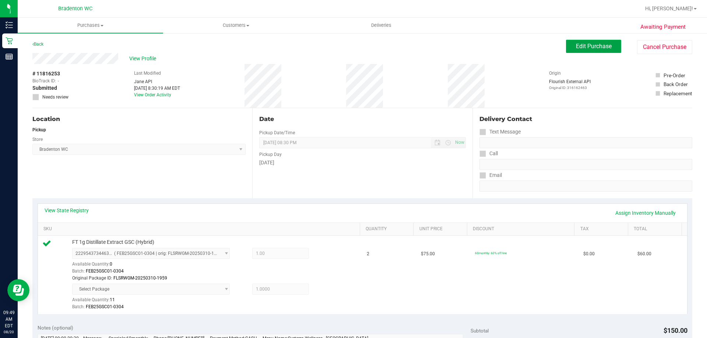
click at [600, 46] on span "Edit Purchase" at bounding box center [594, 46] width 36 height 7
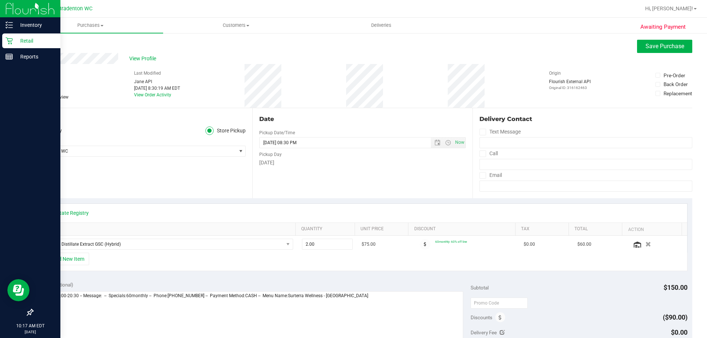
click at [11, 38] on icon at bounding box center [9, 40] width 7 height 7
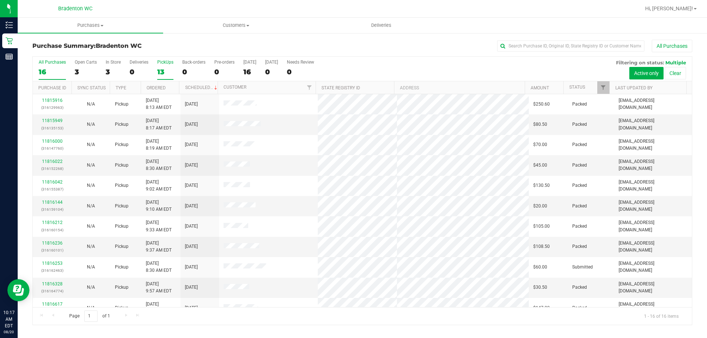
click at [159, 73] on div "13" at bounding box center [165, 72] width 16 height 8
click at [0, 0] on input "PickUps 13" at bounding box center [0, 0] width 0 height 0
click at [604, 89] on span "Filter" at bounding box center [603, 88] width 6 height 6
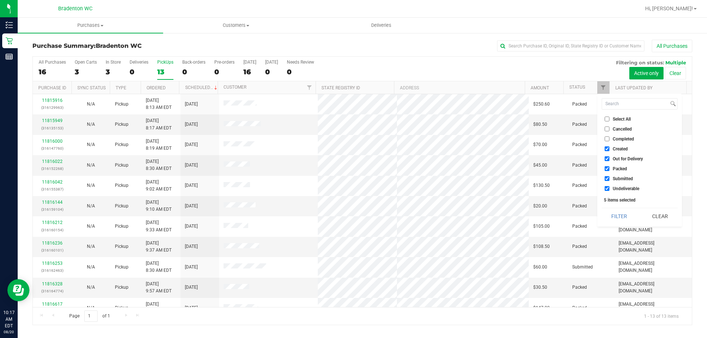
click at [613, 169] on span "Packed" at bounding box center [620, 169] width 14 height 4
click at [609, 169] on input "Packed" at bounding box center [607, 168] width 5 height 5
checkbox input "false"
click at [626, 212] on button "Filter" at bounding box center [619, 216] width 35 height 16
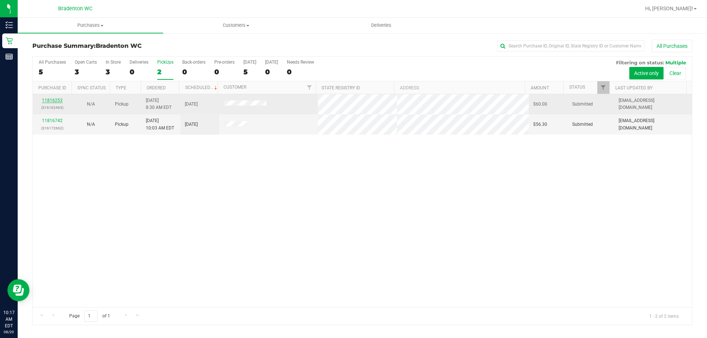
click at [51, 101] on link "11816253" at bounding box center [52, 100] width 21 height 5
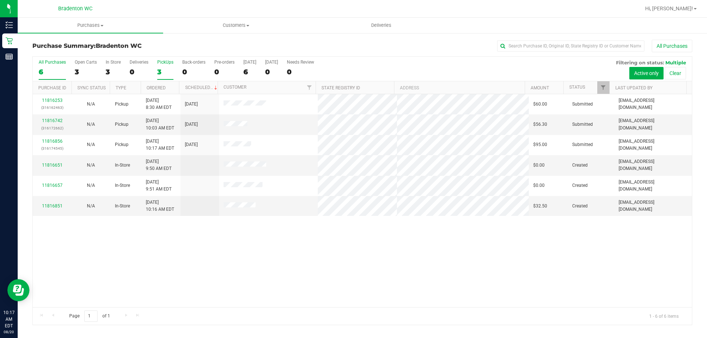
click at [168, 71] on div "3" at bounding box center [165, 72] width 16 height 8
click at [0, 0] on input "PickUps 3" at bounding box center [0, 0] width 0 height 0
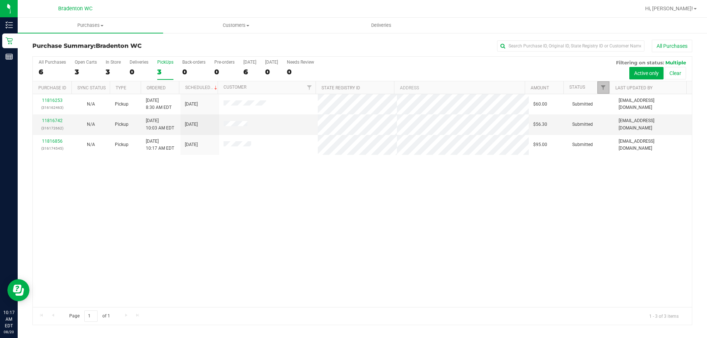
click at [603, 82] on link "Filter" at bounding box center [603, 87] width 12 height 13
click at [448, 66] on div "All Purchases 6 Open Carts 3 In Store 3 Deliveries 0 PickUps 3 Back-orders 0 Pr…" at bounding box center [362, 69] width 659 height 25
click at [58, 120] on link "11816742" at bounding box center [52, 120] width 21 height 5
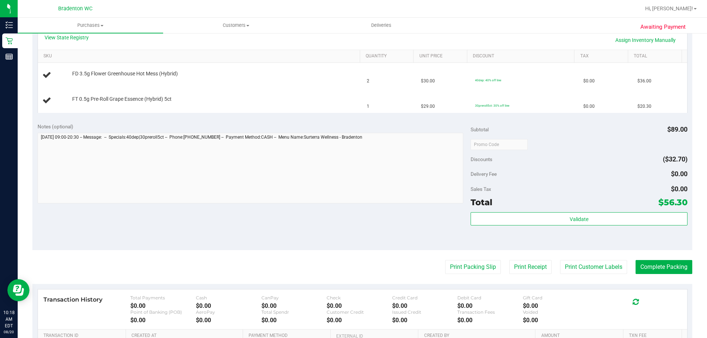
scroll to position [184, 0]
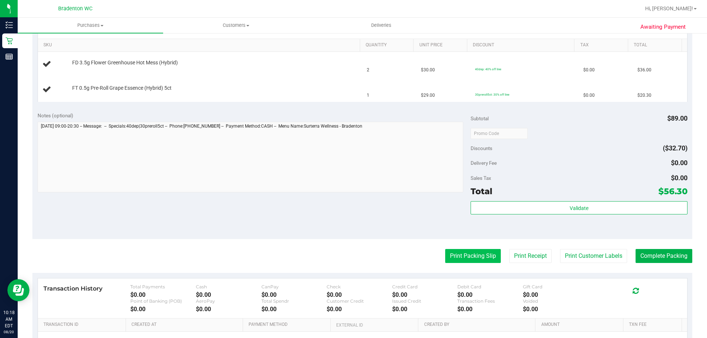
click at [451, 254] on button "Print Packing Slip" at bounding box center [473, 256] width 56 height 14
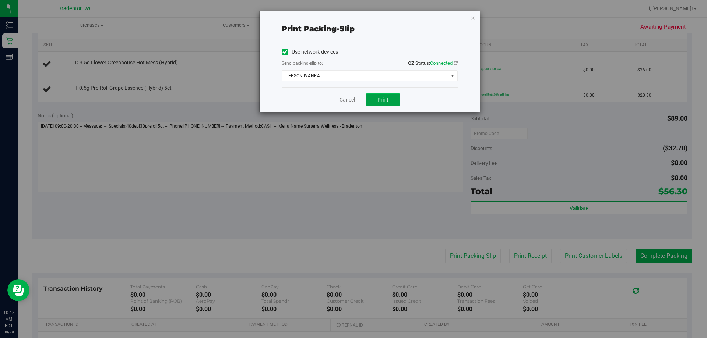
click at [395, 101] on button "Print" at bounding box center [383, 100] width 34 height 13
click at [351, 99] on link "Cancel" at bounding box center [347, 100] width 15 height 8
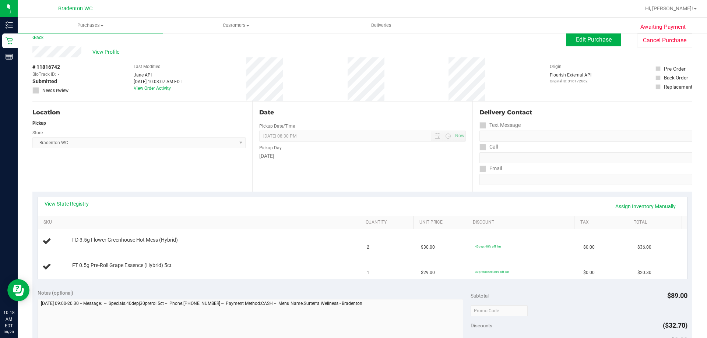
scroll to position [0, 0]
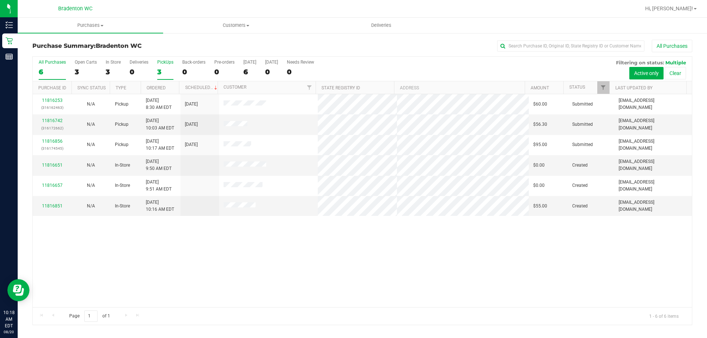
click at [163, 71] on div "3" at bounding box center [165, 72] width 16 height 8
click at [0, 0] on input "PickUps 3" at bounding box center [0, 0] width 0 height 0
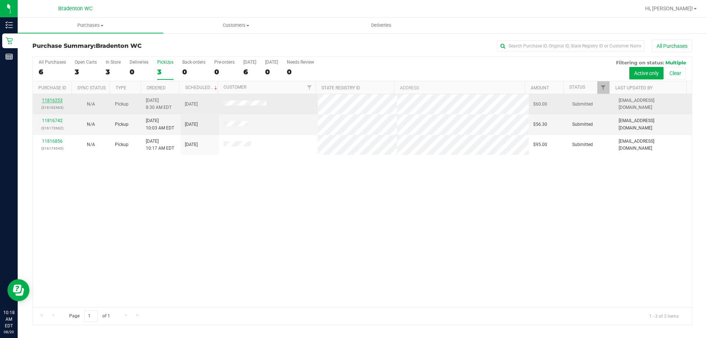
click at [58, 98] on link "11816253" at bounding box center [52, 100] width 21 height 5
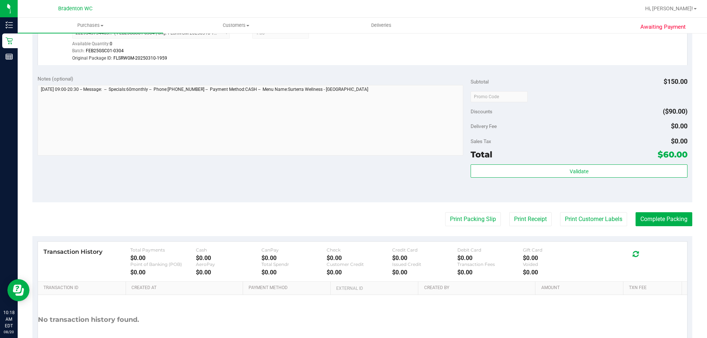
scroll to position [258, 0]
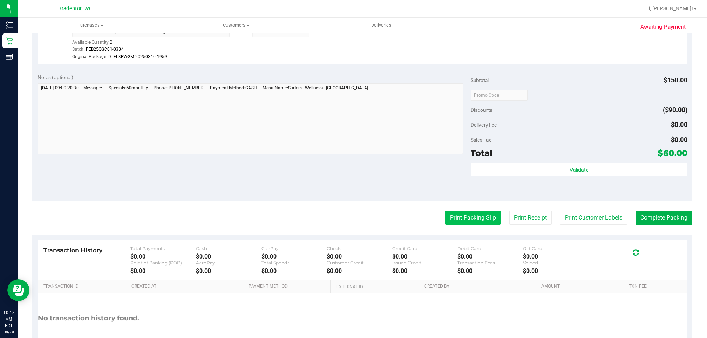
click at [453, 214] on button "Print Packing Slip" at bounding box center [473, 218] width 56 height 14
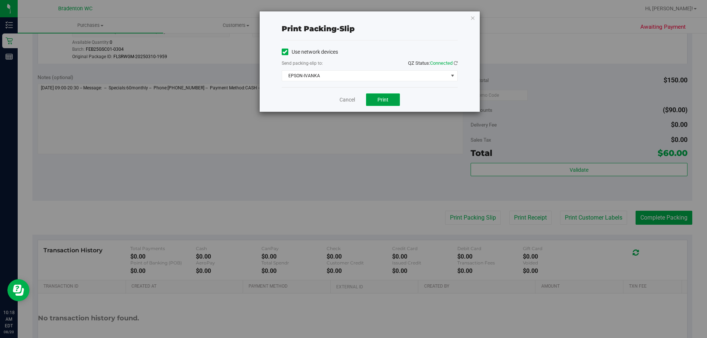
click at [394, 103] on button "Print" at bounding box center [383, 100] width 34 height 13
click at [346, 98] on link "Cancel" at bounding box center [347, 100] width 15 height 8
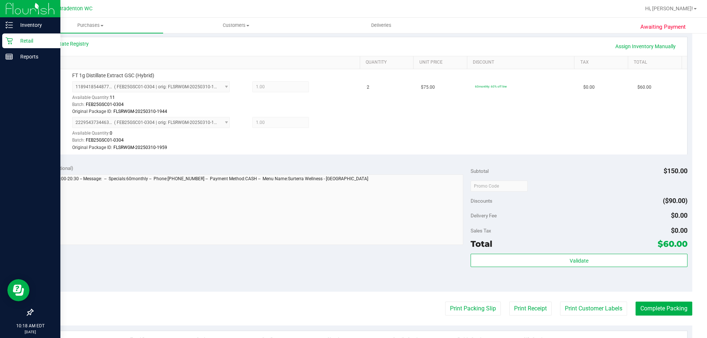
scroll to position [147, 0]
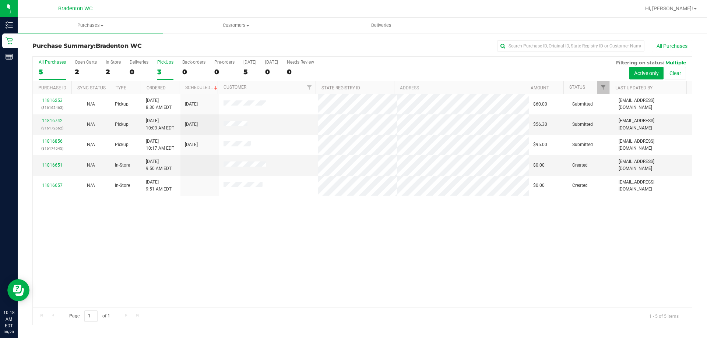
click at [162, 75] on div "3" at bounding box center [165, 72] width 16 height 8
click at [0, 0] on input "PickUps 3" at bounding box center [0, 0] width 0 height 0
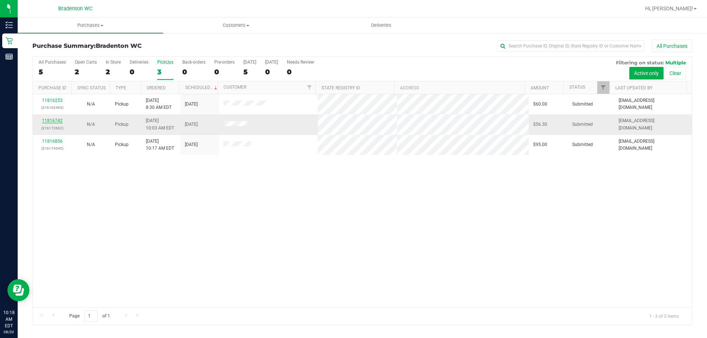
click at [56, 122] on link "11816742" at bounding box center [52, 120] width 21 height 5
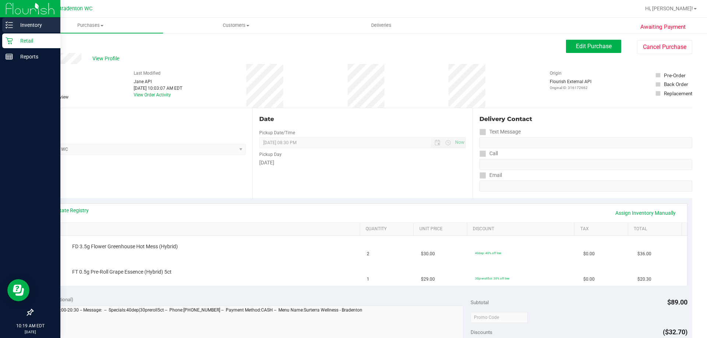
click at [26, 25] on p "Inventory" at bounding box center [35, 25] width 44 height 9
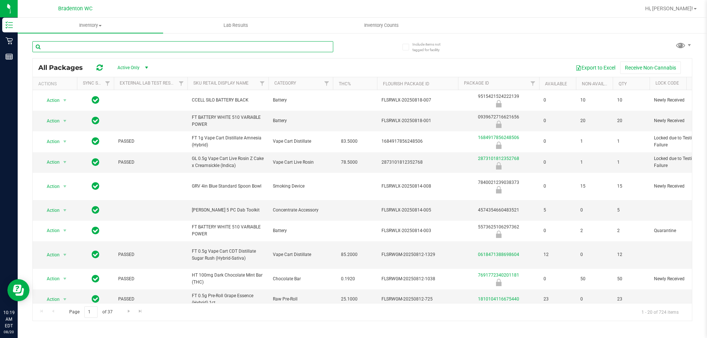
click at [87, 49] on input "text" at bounding box center [182, 46] width 301 height 11
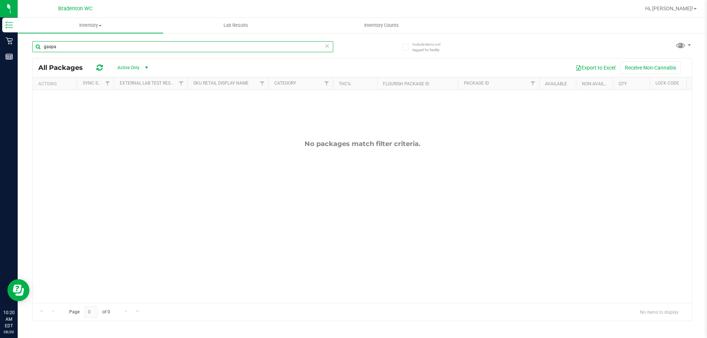
type input "gaspar"
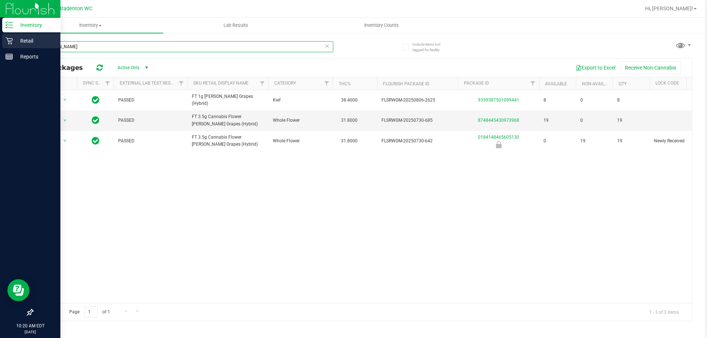
drag, startPoint x: 71, startPoint y: 47, endPoint x: 1, endPoint y: 42, distance: 70.2
click at [0, 46] on div "Inventory Retail Reports 10:20 AM EDT 08/20/2025 08/20 Bradenton WC Hi, Stuart!…" at bounding box center [353, 169] width 707 height 338
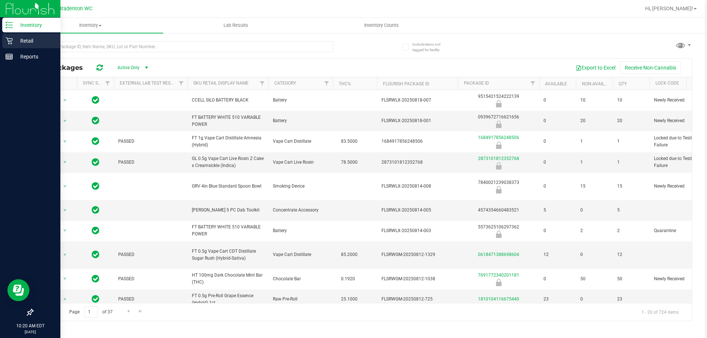
click at [15, 40] on p "Retail" at bounding box center [35, 40] width 44 height 9
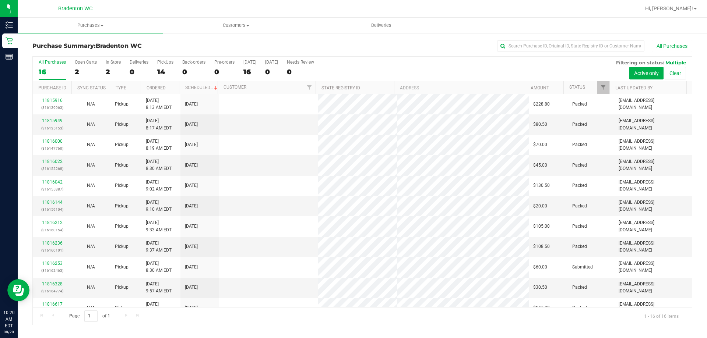
click at [162, 73] on div "14" at bounding box center [165, 72] width 16 height 8
click at [0, 0] on input "PickUps 14" at bounding box center [0, 0] width 0 height 0
click at [601, 90] on span "Filter" at bounding box center [603, 88] width 6 height 6
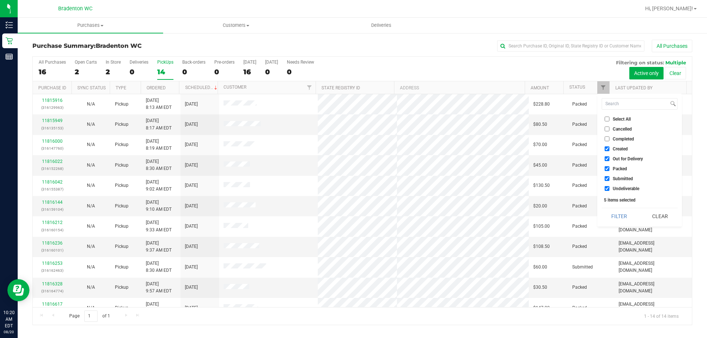
click at [615, 167] on span "Packed" at bounding box center [620, 169] width 14 height 4
click at [609, 167] on input "Packed" at bounding box center [607, 168] width 5 height 5
checkbox input "false"
click at [623, 216] on button "Filter" at bounding box center [619, 216] width 35 height 16
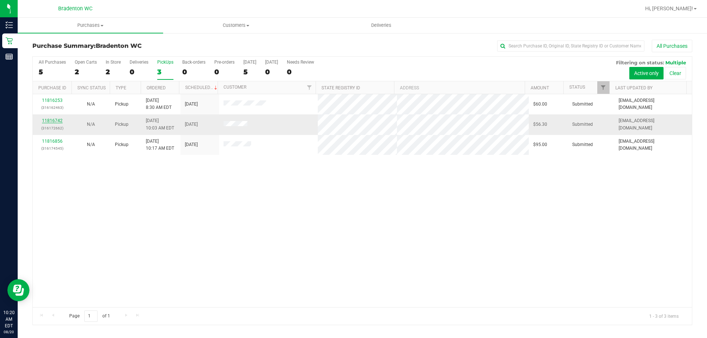
click at [53, 121] on link "11816742" at bounding box center [52, 120] width 21 height 5
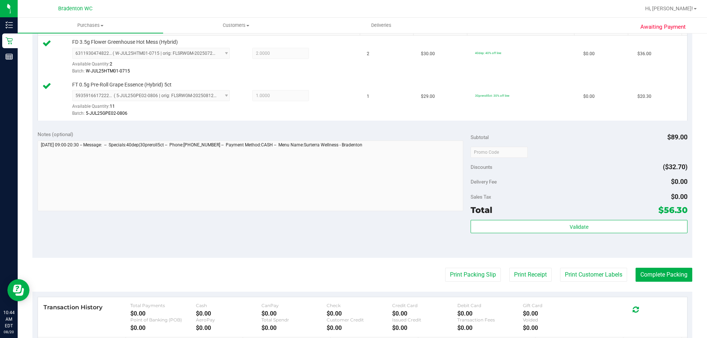
scroll to position [221, 0]
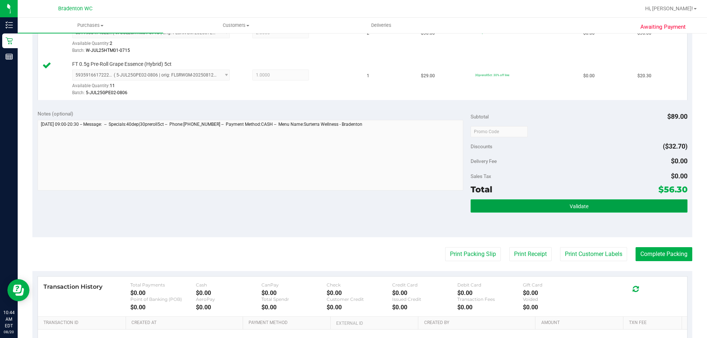
click at [565, 201] on button "Validate" at bounding box center [579, 206] width 217 height 13
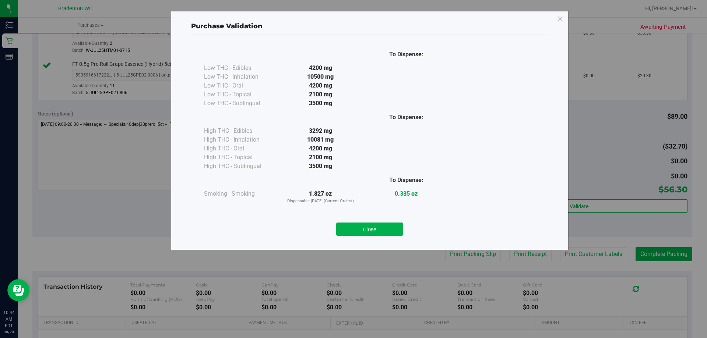
click at [397, 228] on button "Close" at bounding box center [369, 229] width 67 height 13
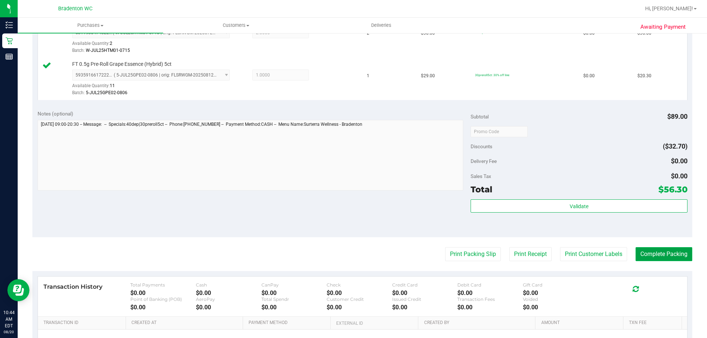
click at [670, 255] on button "Complete Packing" at bounding box center [664, 254] width 57 height 14
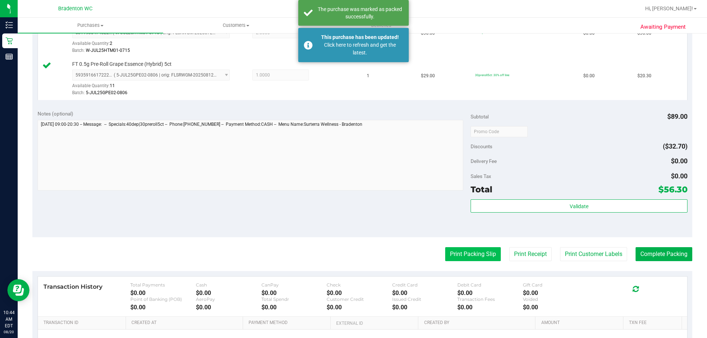
click at [460, 260] on button "Print Packing Slip" at bounding box center [473, 254] width 56 height 14
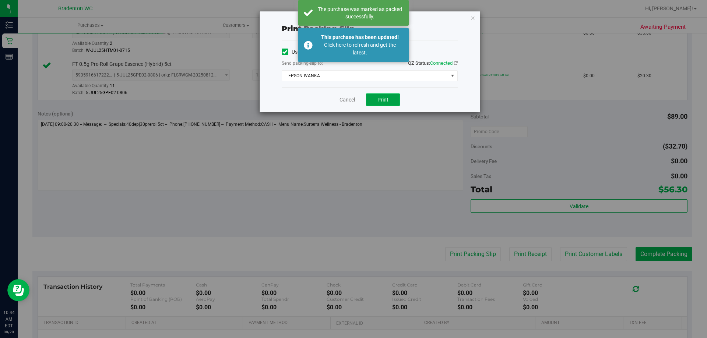
click at [383, 99] on span "Print" at bounding box center [382, 100] width 11 height 6
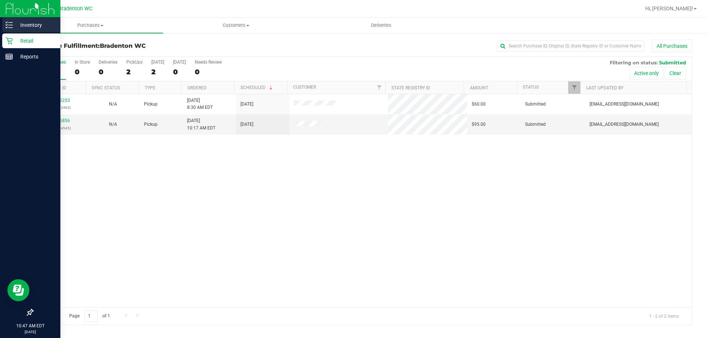
click at [13, 24] on icon at bounding box center [9, 24] width 7 height 7
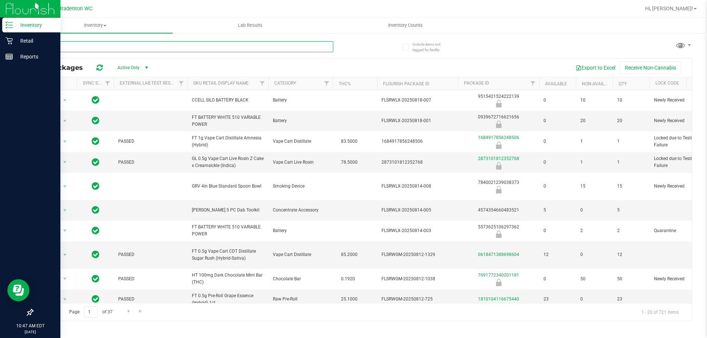
click at [98, 46] on input "text" at bounding box center [182, 46] width 301 height 11
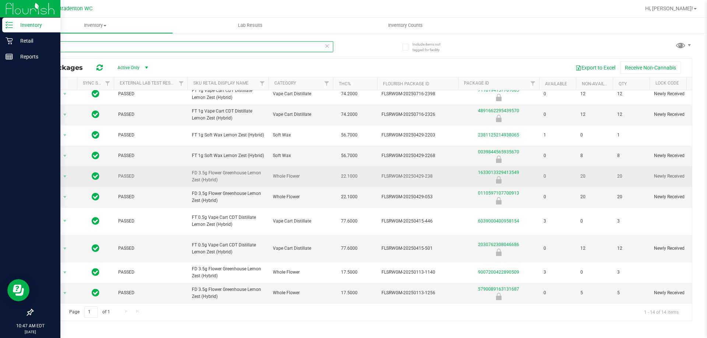
scroll to position [110, 0]
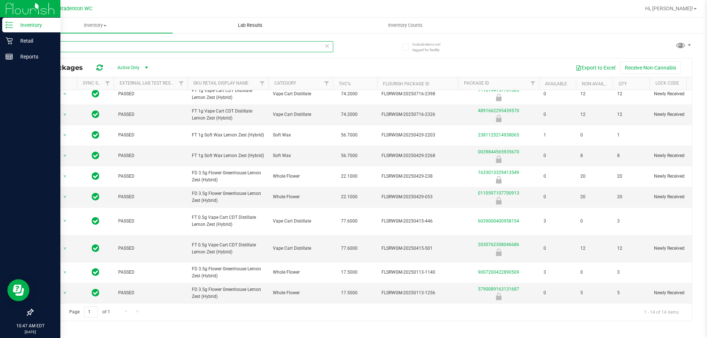
type input "lmz"
click at [14, 40] on p "Retail" at bounding box center [35, 40] width 44 height 9
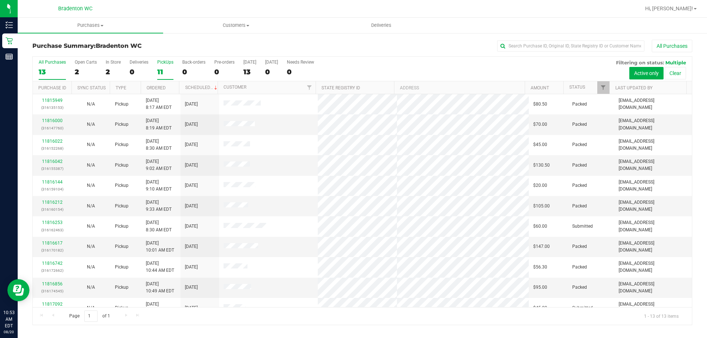
click at [162, 73] on div "11" at bounding box center [165, 72] width 16 height 8
click at [0, 0] on input "PickUps 11" at bounding box center [0, 0] width 0 height 0
click at [603, 87] on span "Filter" at bounding box center [603, 88] width 6 height 6
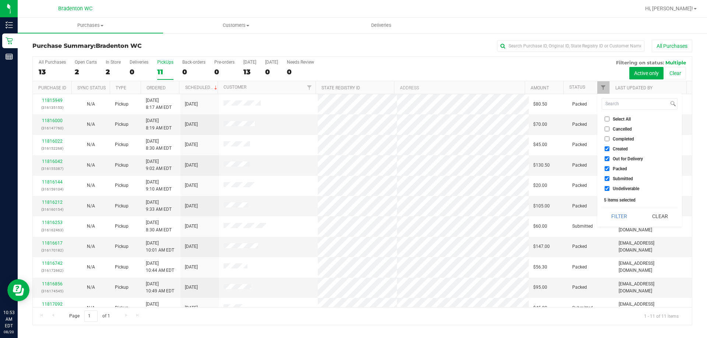
click at [607, 166] on li "Packed" at bounding box center [640, 169] width 76 height 8
click at [608, 168] on input "Packed" at bounding box center [607, 168] width 5 height 5
checkbox input "false"
click at [619, 217] on button "Filter" at bounding box center [619, 216] width 35 height 16
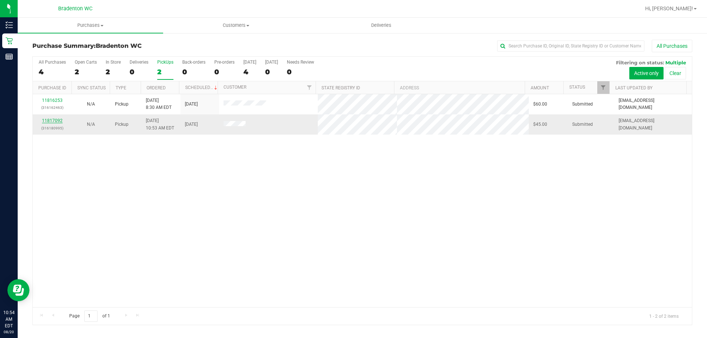
click at [48, 122] on link "11817092" at bounding box center [52, 120] width 21 height 5
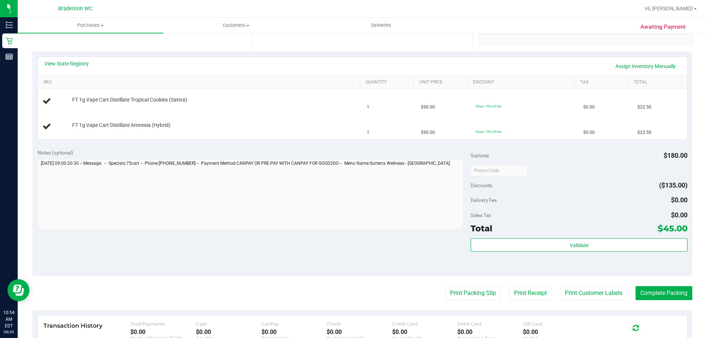
scroll to position [147, 0]
click at [467, 289] on button "Print Packing Slip" at bounding box center [473, 293] width 56 height 14
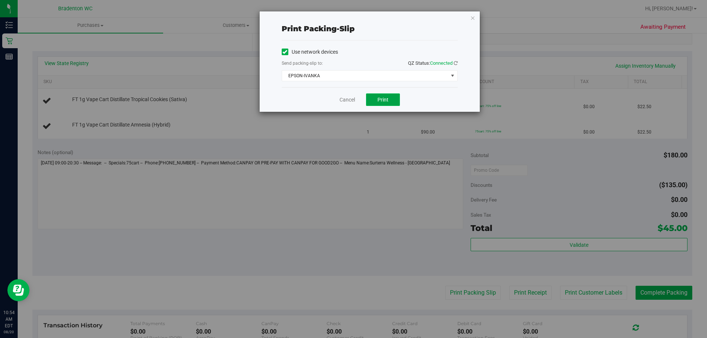
click at [382, 104] on button "Print" at bounding box center [383, 100] width 34 height 13
click at [341, 98] on link "Cancel" at bounding box center [347, 100] width 15 height 8
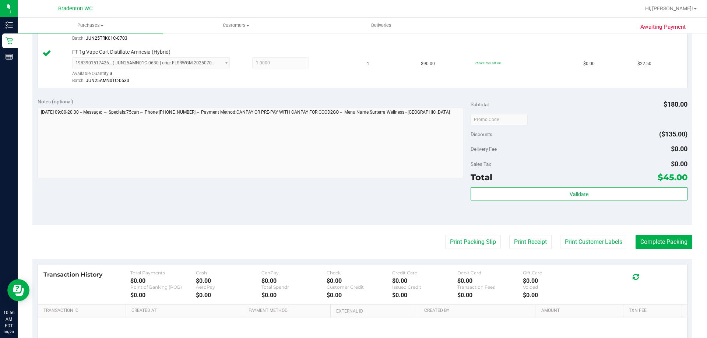
scroll to position [306, 0]
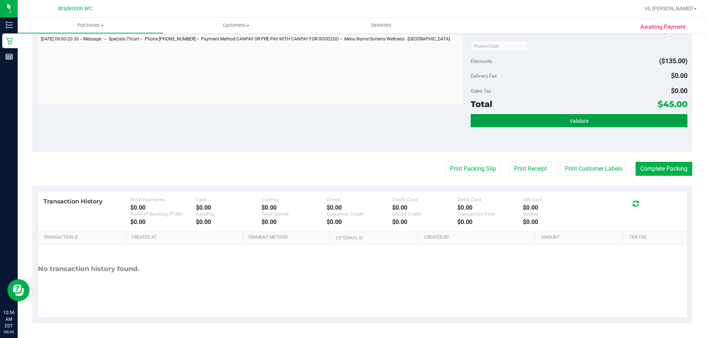
click at [513, 124] on button "Validate" at bounding box center [579, 120] width 217 height 13
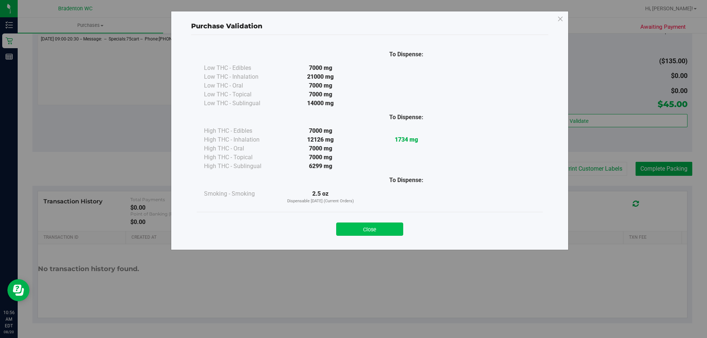
click at [383, 229] on button "Close" at bounding box center [369, 229] width 67 height 13
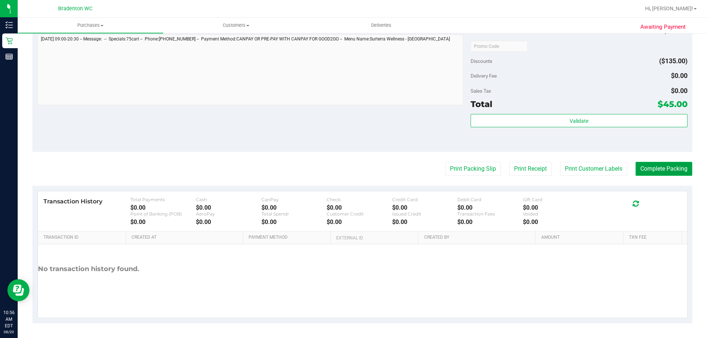
click at [669, 170] on button "Complete Packing" at bounding box center [664, 169] width 57 height 14
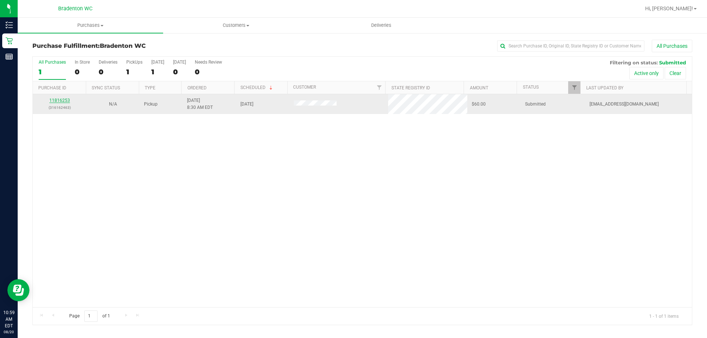
click at [63, 99] on link "11816253" at bounding box center [59, 100] width 21 height 5
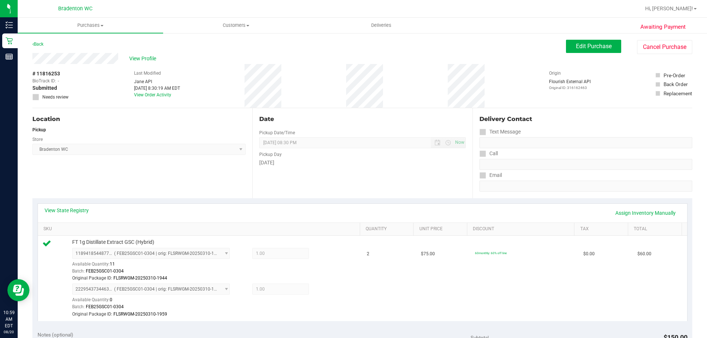
drag, startPoint x: 349, startPoint y: 82, endPoint x: 389, endPoint y: 84, distance: 40.5
click at [389, 84] on div "# 11816253 BioTrack ID: - Submitted Needs review Last Modified Jane API Aug 20,…" at bounding box center [362, 86] width 660 height 44
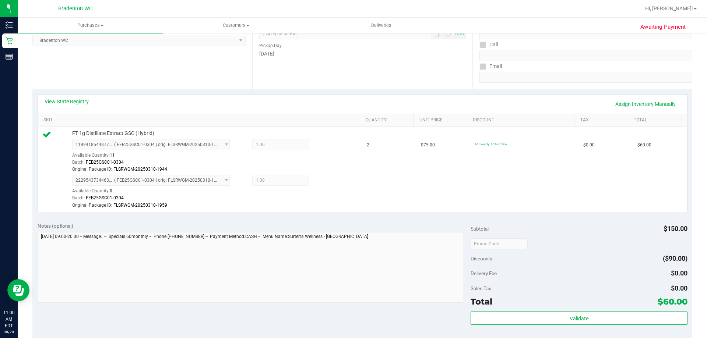
scroll to position [110, 0]
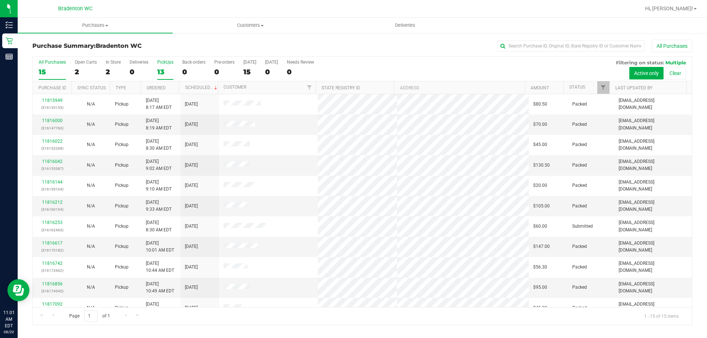
click at [166, 77] on label "PickUps 13" at bounding box center [165, 70] width 16 height 20
click at [0, 0] on input "PickUps 13" at bounding box center [0, 0] width 0 height 0
click at [600, 86] on link "Filter" at bounding box center [603, 87] width 12 height 13
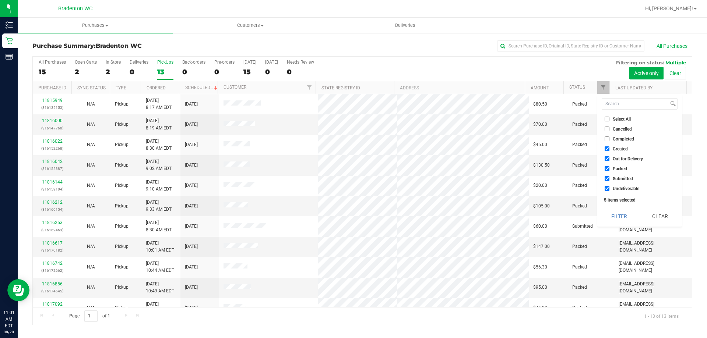
click at [609, 166] on label "Packed" at bounding box center [616, 168] width 22 height 5
click at [609, 166] on input "Packed" at bounding box center [607, 168] width 5 height 5
checkbox input "false"
click at [628, 218] on button "Filter" at bounding box center [619, 216] width 35 height 16
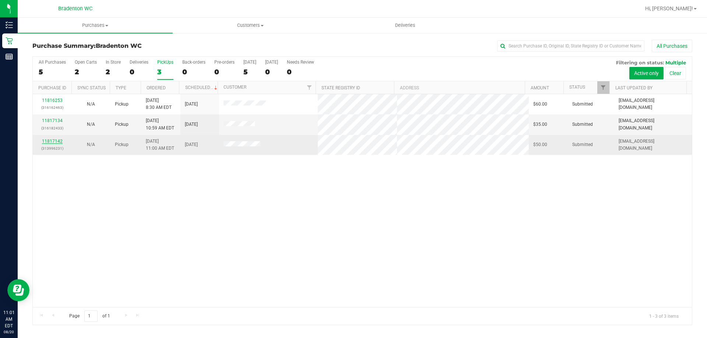
click at [54, 141] on link "11817142" at bounding box center [52, 141] width 21 height 5
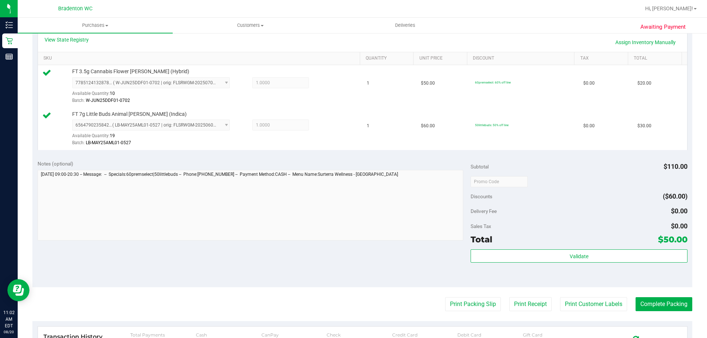
scroll to position [184, 0]
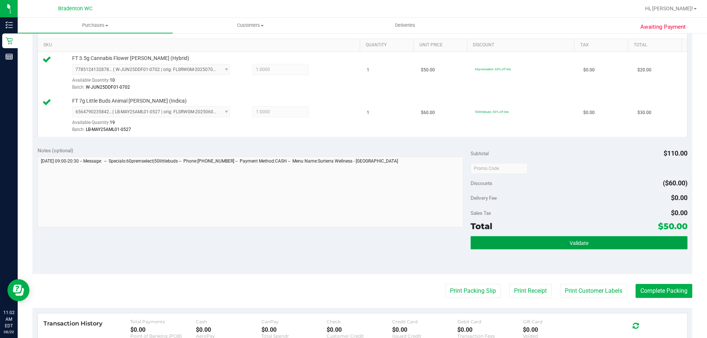
click at [547, 244] on button "Validate" at bounding box center [579, 242] width 217 height 13
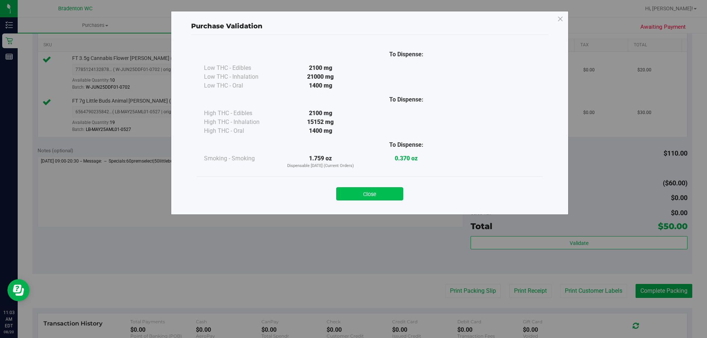
click at [384, 191] on button "Close" at bounding box center [369, 193] width 67 height 13
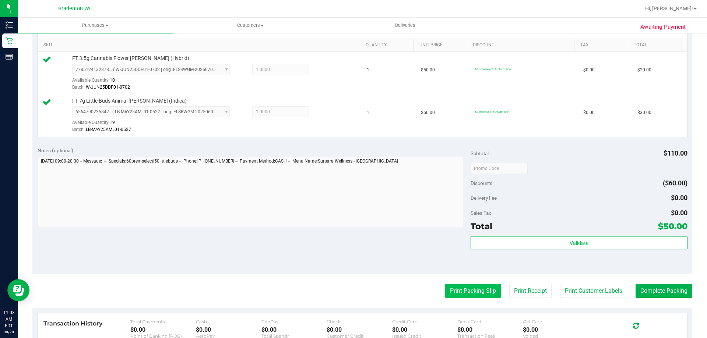
click at [462, 288] on button "Print Packing Slip" at bounding box center [473, 291] width 56 height 14
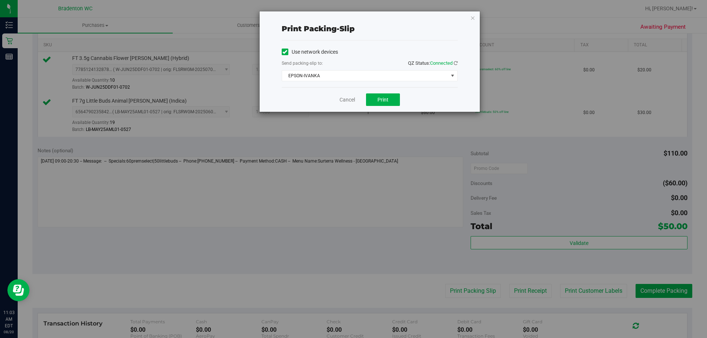
click at [369, 92] on div "Cancel Print" at bounding box center [370, 99] width 176 height 25
click at [370, 95] on button "Print" at bounding box center [383, 100] width 34 height 13
click at [347, 102] on link "Cancel" at bounding box center [347, 100] width 15 height 8
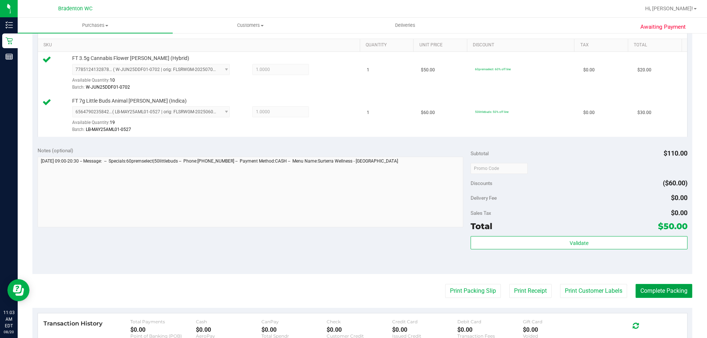
click at [645, 296] on button "Complete Packing" at bounding box center [664, 291] width 57 height 14
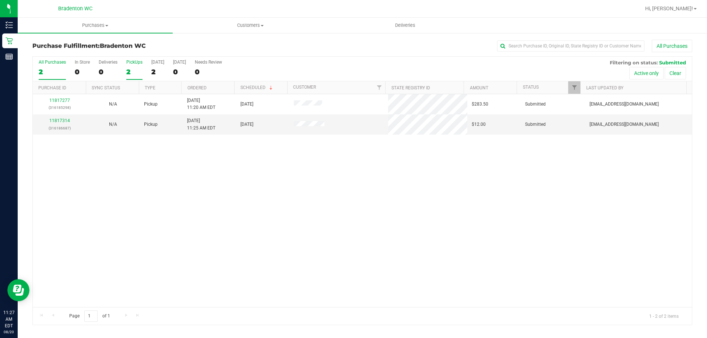
click at [136, 71] on div "2" at bounding box center [134, 72] width 16 height 8
click at [0, 0] on input "PickUps 2" at bounding box center [0, 0] width 0 height 0
click at [58, 121] on link "11817314" at bounding box center [59, 120] width 21 height 5
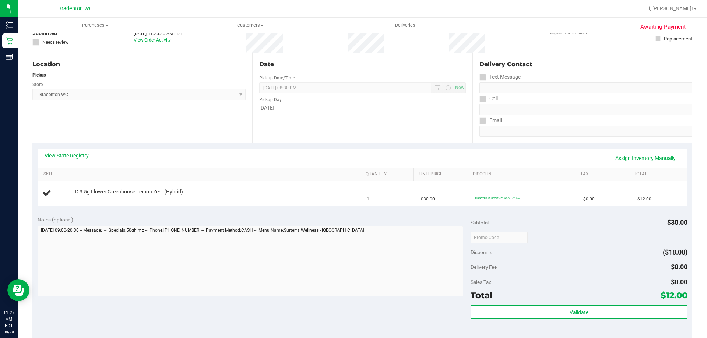
scroll to position [184, 0]
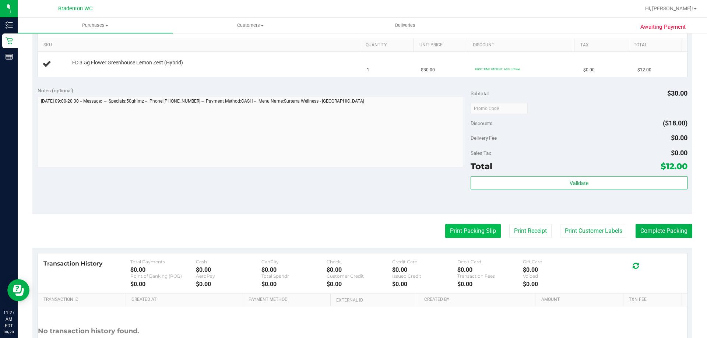
click at [474, 237] on button "Print Packing Slip" at bounding box center [473, 231] width 56 height 14
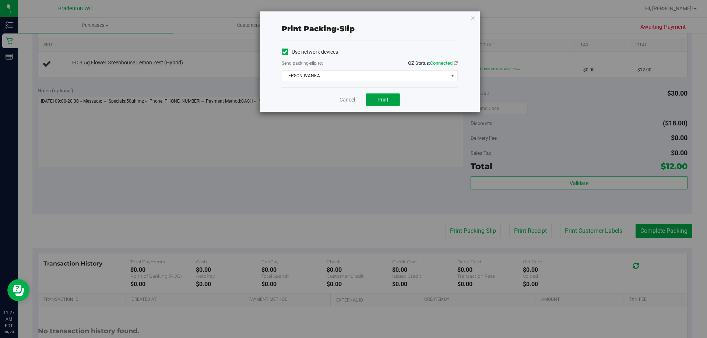
click at [379, 94] on button "Print" at bounding box center [383, 100] width 34 height 13
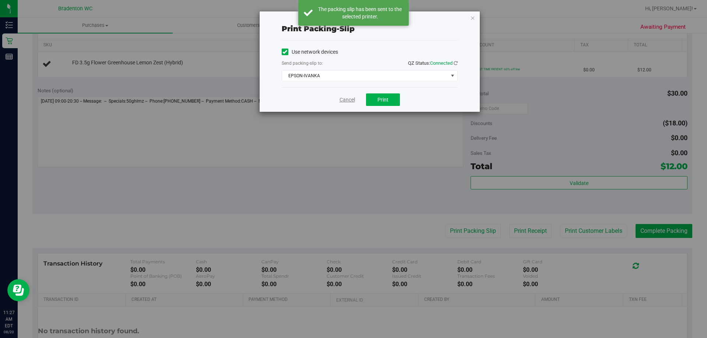
click at [345, 98] on link "Cancel" at bounding box center [347, 100] width 15 height 8
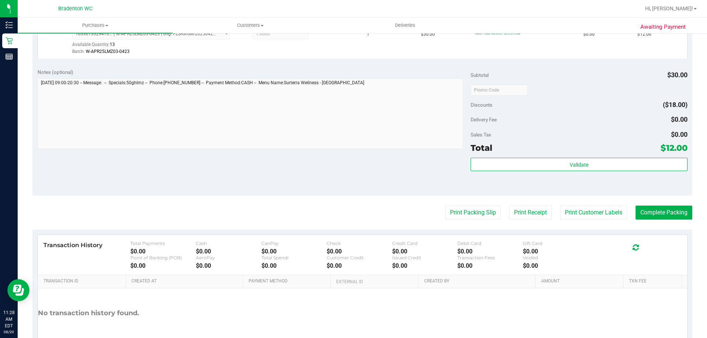
scroll to position [221, 0]
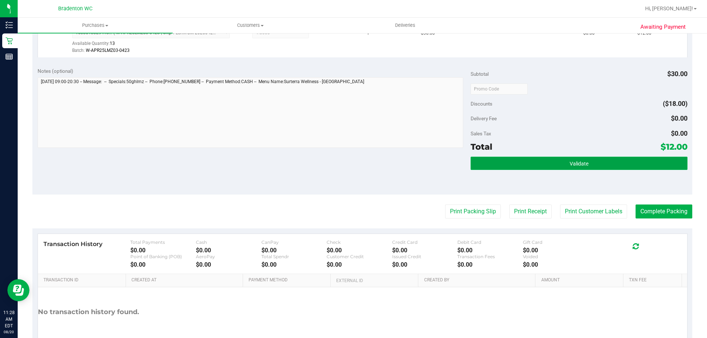
click at [482, 160] on button "Validate" at bounding box center [579, 163] width 217 height 13
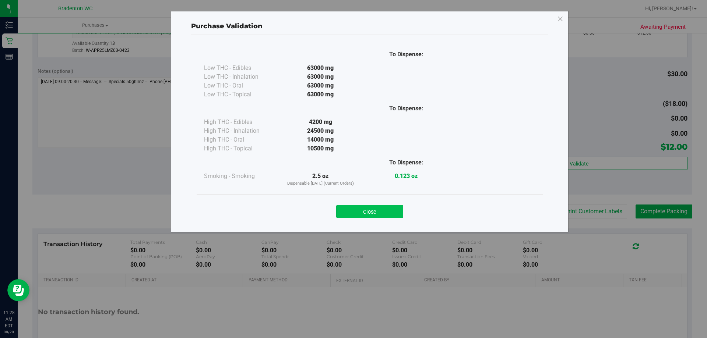
click at [349, 210] on button "Close" at bounding box center [369, 211] width 67 height 13
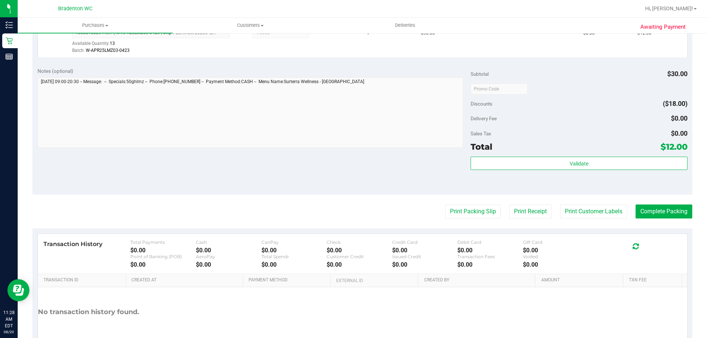
click at [644, 204] on purchase-details "Back Edit Purchase Cancel Purchase View Profile # 11817314 BioTrack ID: - Submi…" at bounding box center [362, 93] width 660 height 548
click at [645, 210] on button "Complete Packing" at bounding box center [664, 212] width 57 height 14
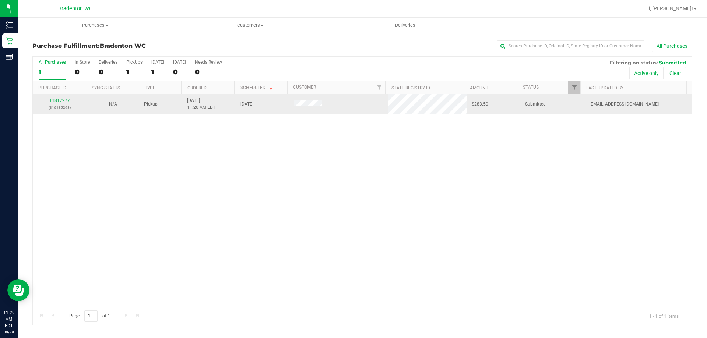
click at [53, 95] on td "11817277 (316185298)" at bounding box center [59, 104] width 53 height 20
click at [56, 99] on link "11817277" at bounding box center [59, 100] width 21 height 5
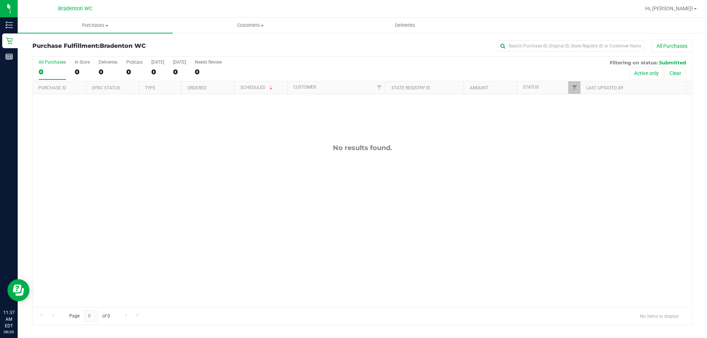
click at [161, 48] on h3 "Purchase Fulfillment: Bradenton WC" at bounding box center [142, 46] width 220 height 7
click at [135, 70] on div "0" at bounding box center [134, 72] width 16 height 8
click at [0, 0] on input "PickUps 0" at bounding box center [0, 0] width 0 height 0
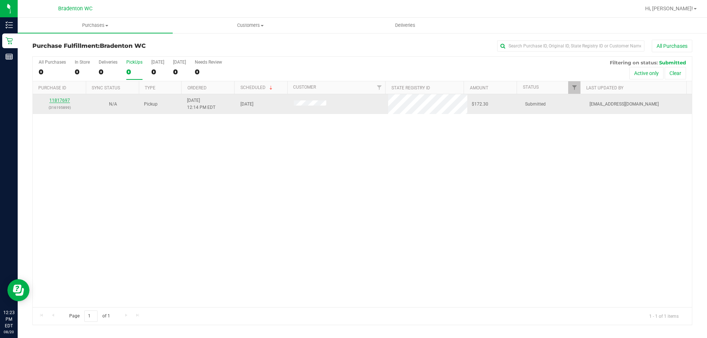
click at [63, 98] on link "11817697" at bounding box center [59, 100] width 21 height 5
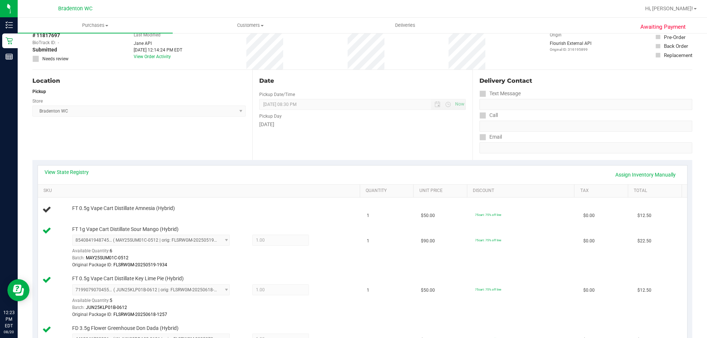
scroll to position [37, 0]
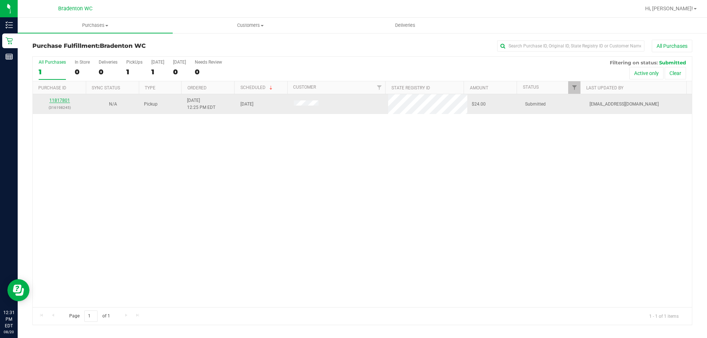
click at [62, 100] on link "11817801" at bounding box center [59, 100] width 21 height 5
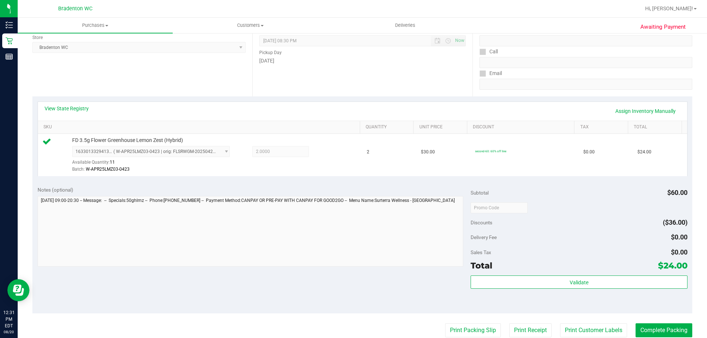
scroll to position [110, 0]
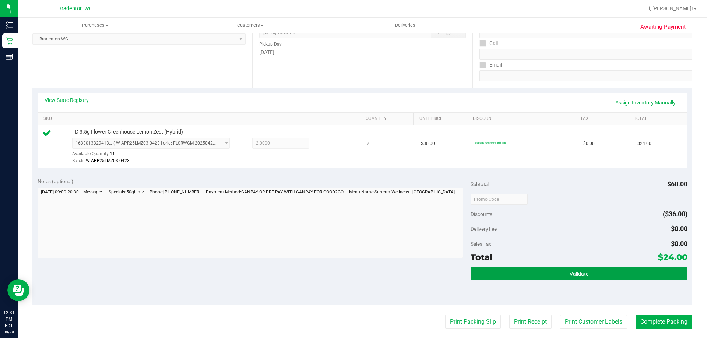
click at [515, 270] on button "Validate" at bounding box center [579, 273] width 217 height 13
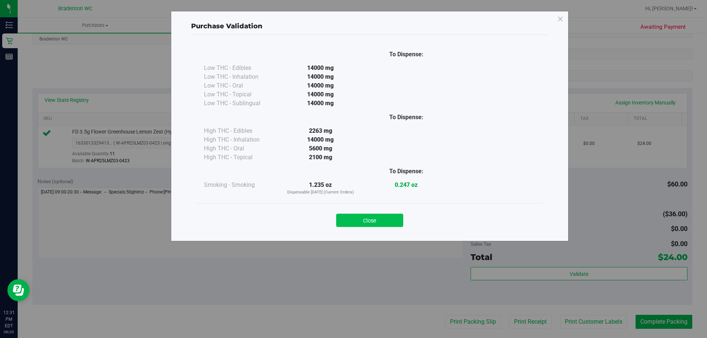
click at [391, 219] on button "Close" at bounding box center [369, 220] width 67 height 13
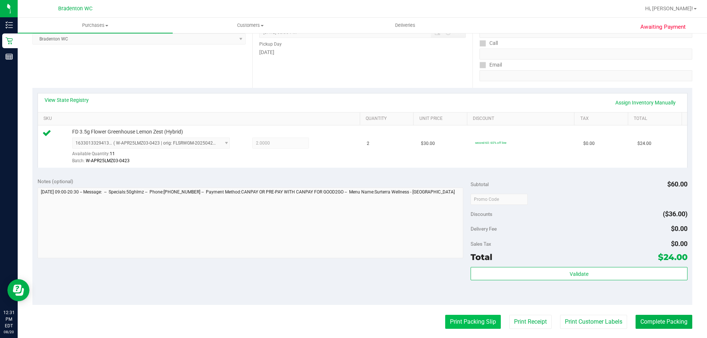
click at [453, 321] on button "Print Packing Slip" at bounding box center [473, 322] width 56 height 14
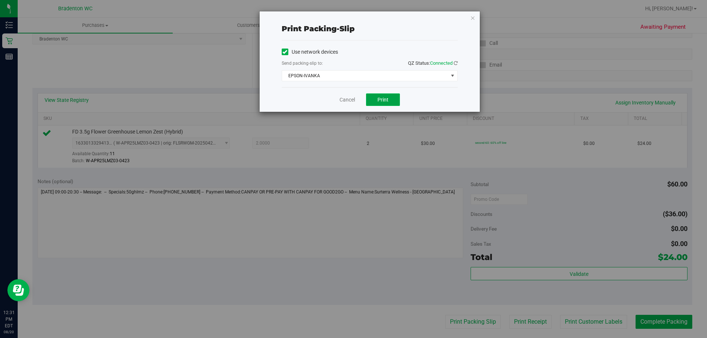
click at [386, 102] on span "Print" at bounding box center [382, 100] width 11 height 6
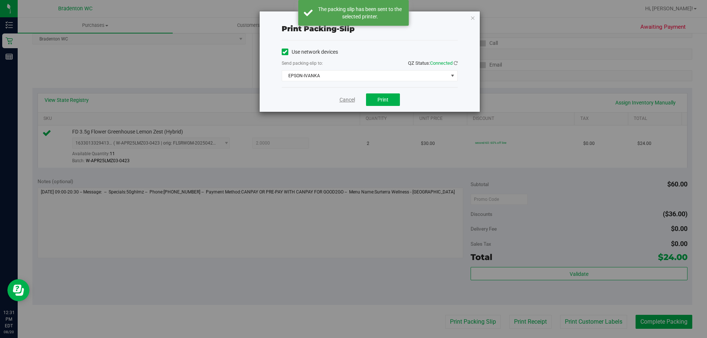
click at [342, 99] on link "Cancel" at bounding box center [347, 100] width 15 height 8
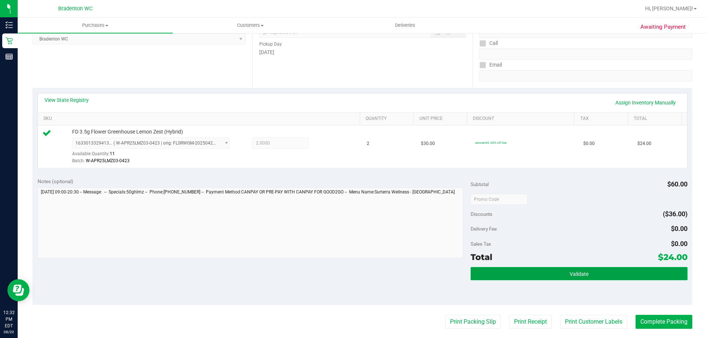
click at [534, 277] on button "Validate" at bounding box center [579, 273] width 217 height 13
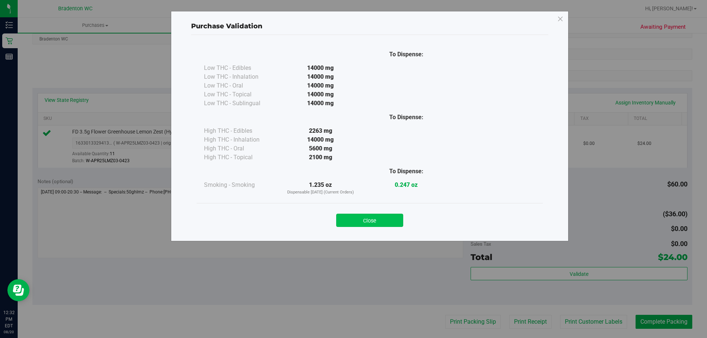
click at [380, 219] on button "Close" at bounding box center [369, 220] width 67 height 13
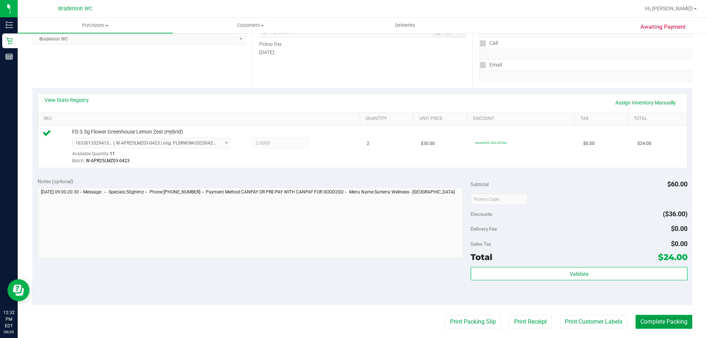
click at [657, 322] on button "Complete Packing" at bounding box center [664, 322] width 57 height 14
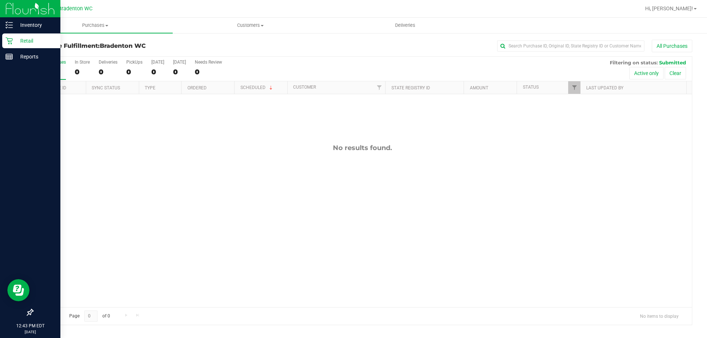
click at [36, 43] on p "Retail" at bounding box center [35, 40] width 44 height 9
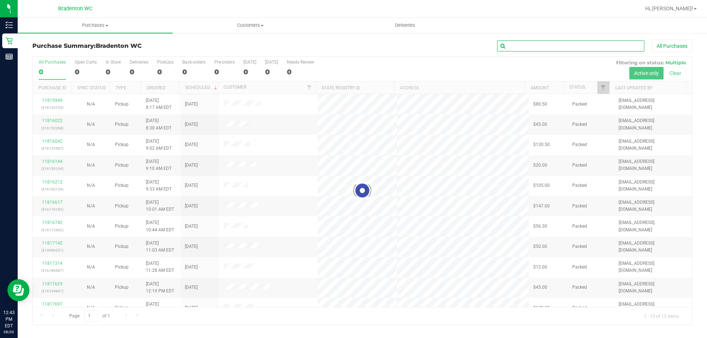
click at [521, 41] on input "text" at bounding box center [570, 46] width 147 height 11
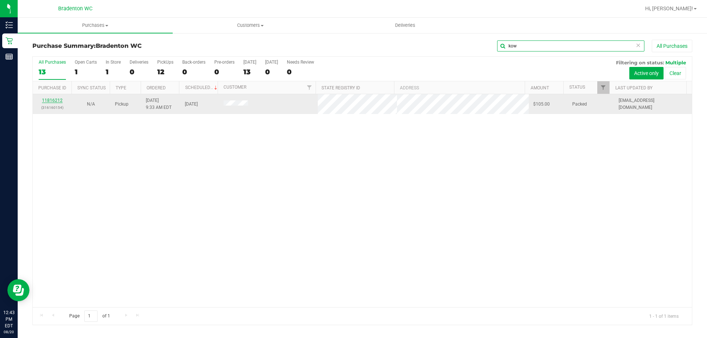
type input "kow"
click at [58, 100] on link "11816212" at bounding box center [52, 100] width 21 height 5
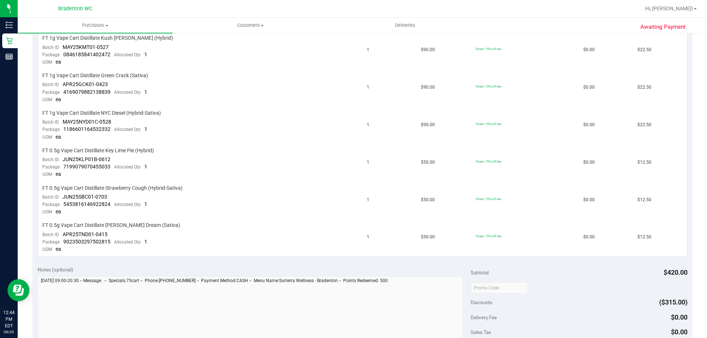
scroll to position [221, 0]
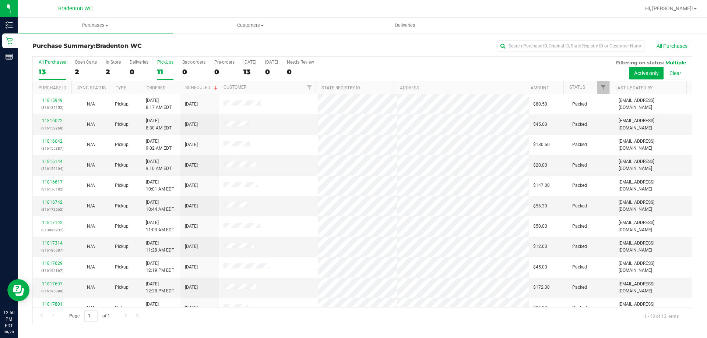
click at [167, 68] on div "11" at bounding box center [165, 72] width 16 height 8
click at [0, 0] on input "PickUps 11" at bounding box center [0, 0] width 0 height 0
click at [605, 82] on link "Filter" at bounding box center [603, 87] width 12 height 13
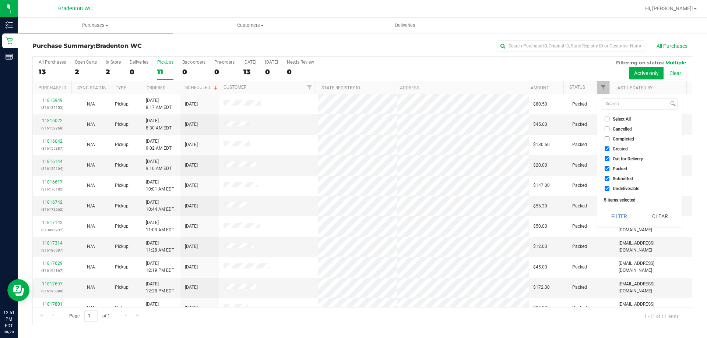
click at [609, 171] on label "Packed" at bounding box center [616, 168] width 22 height 5
click at [609, 171] on input "Packed" at bounding box center [607, 168] width 5 height 5
checkbox input "false"
click at [624, 216] on button "Filter" at bounding box center [619, 216] width 35 height 16
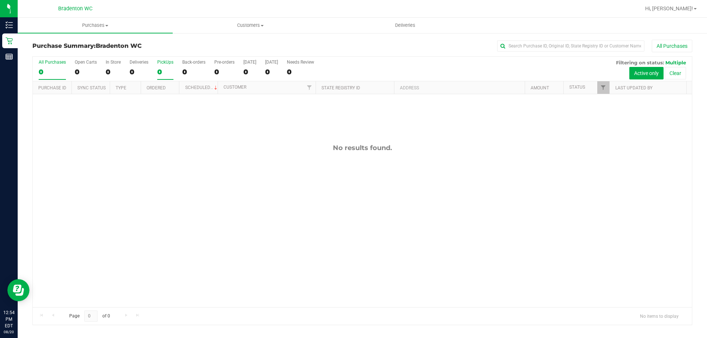
click at [163, 66] on label "PickUps 0" at bounding box center [165, 70] width 16 height 20
click at [0, 0] on input "PickUps 0" at bounding box center [0, 0] width 0 height 0
click at [200, 25] on span "Customers" at bounding box center [250, 25] width 154 height 7
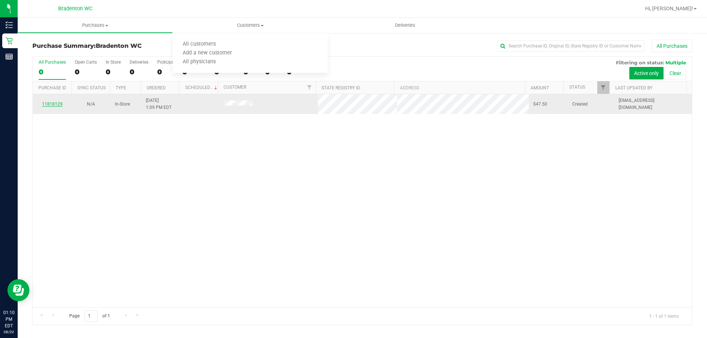
click at [56, 103] on link "11818129" at bounding box center [52, 104] width 21 height 5
click at [57, 102] on link "11818129" at bounding box center [52, 104] width 21 height 5
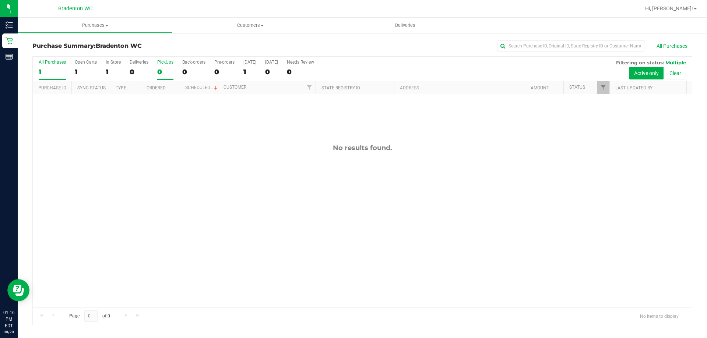
click at [158, 78] on label "PickUps 0" at bounding box center [165, 70] width 16 height 20
click at [0, 0] on input "PickUps 0" at bounding box center [0, 0] width 0 height 0
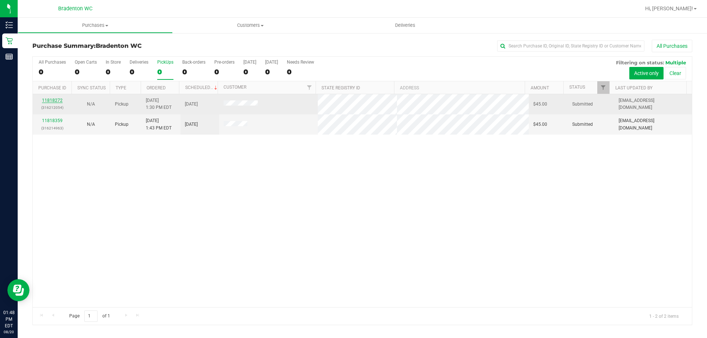
click at [56, 101] on link "11818272" at bounding box center [52, 100] width 21 height 5
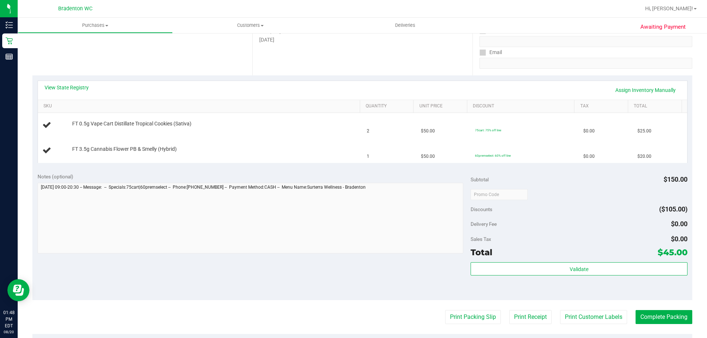
scroll to position [147, 0]
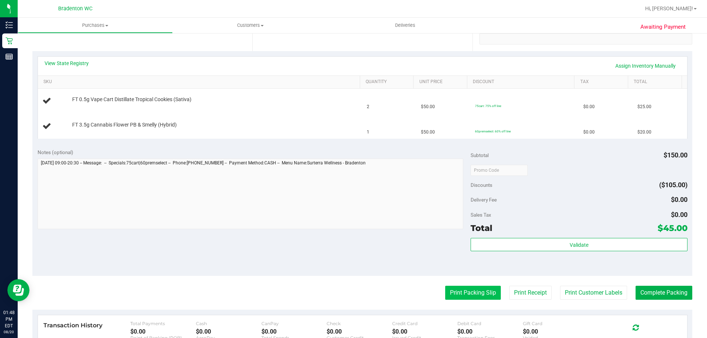
click at [462, 287] on button "Print Packing Slip" at bounding box center [473, 293] width 56 height 14
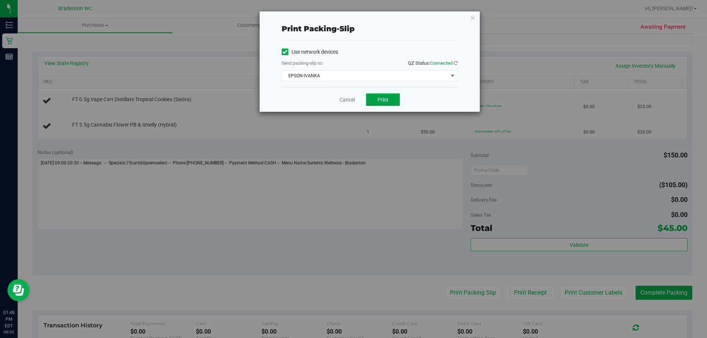
click at [382, 100] on span "Print" at bounding box center [382, 100] width 11 height 6
click at [348, 102] on link "Cancel" at bounding box center [347, 100] width 15 height 8
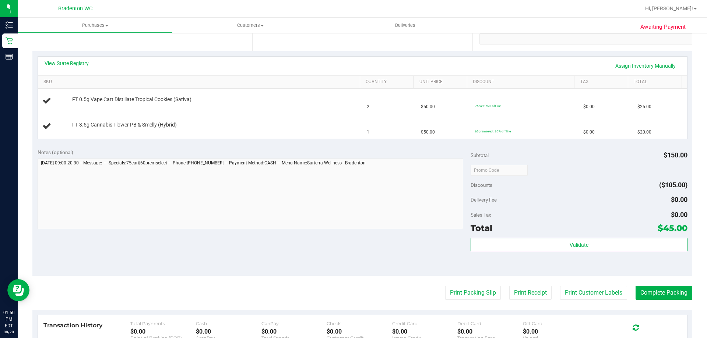
scroll to position [0, 0]
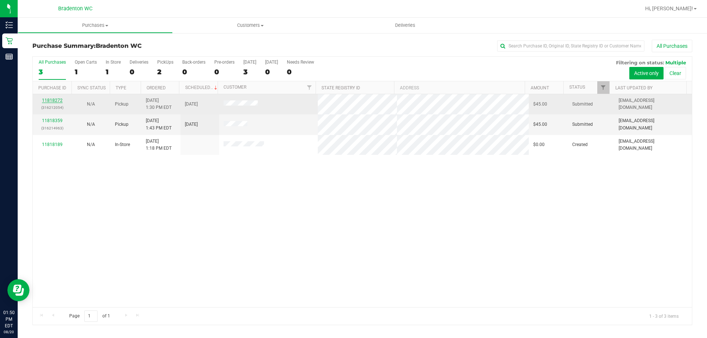
click at [54, 102] on link "11818272" at bounding box center [52, 100] width 21 height 5
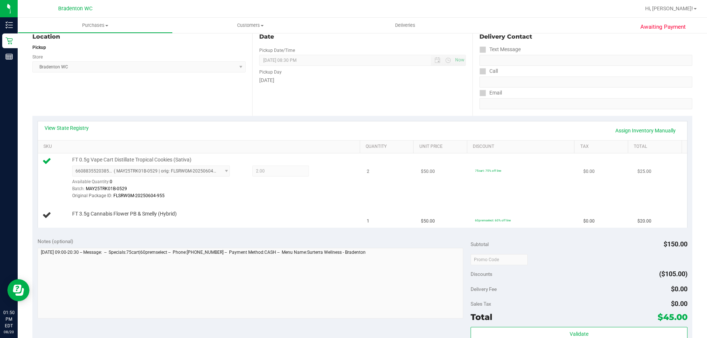
scroll to position [110, 0]
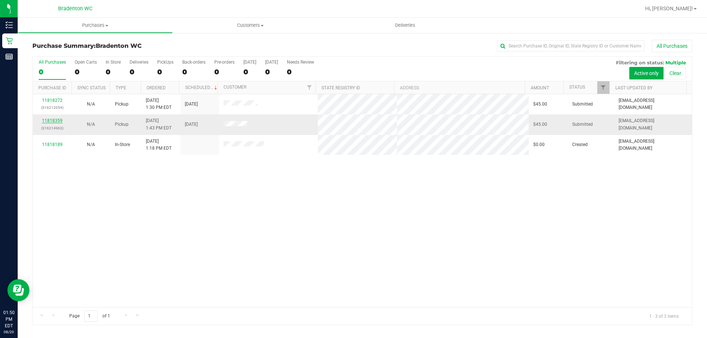
click at [59, 120] on link "11818359" at bounding box center [52, 120] width 21 height 5
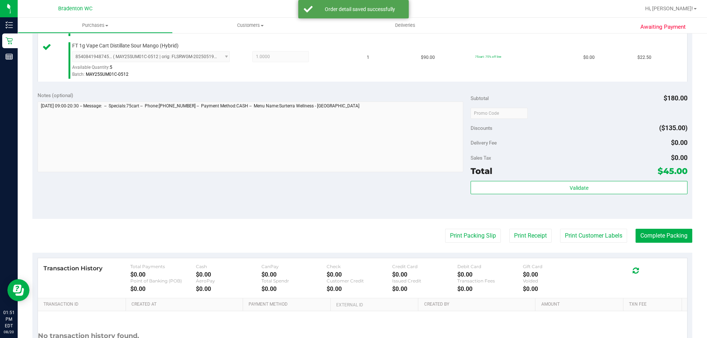
scroll to position [306, 0]
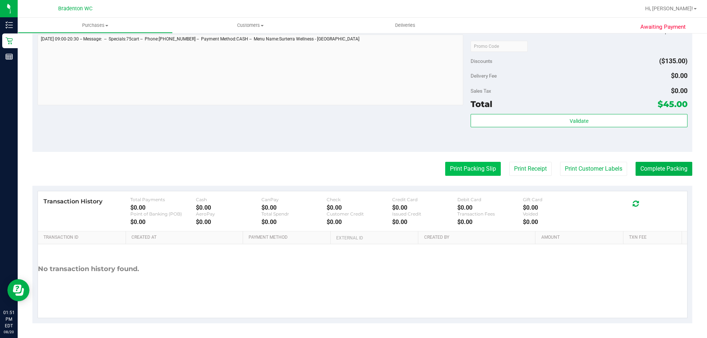
click at [468, 165] on button "Print Packing Slip" at bounding box center [473, 169] width 56 height 14
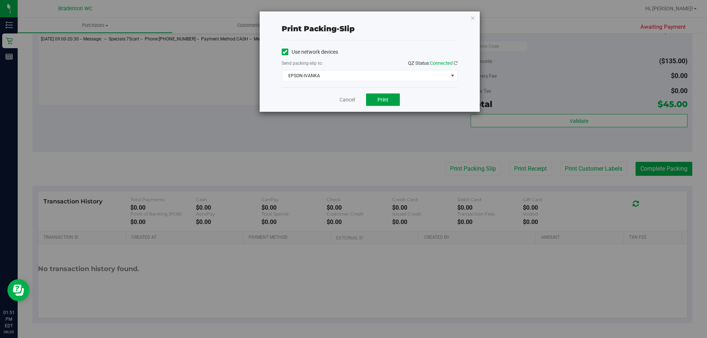
click at [390, 94] on button "Print" at bounding box center [383, 100] width 34 height 13
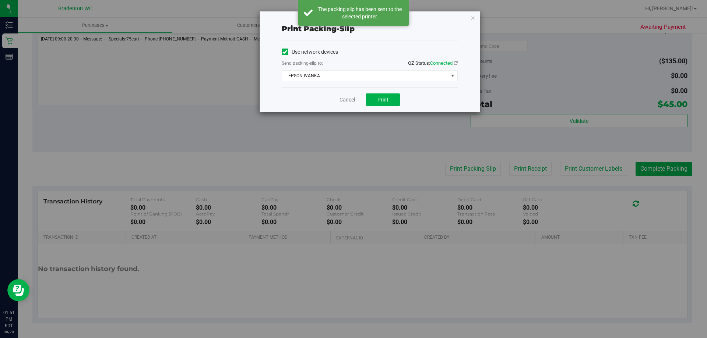
click at [345, 99] on link "Cancel" at bounding box center [347, 100] width 15 height 8
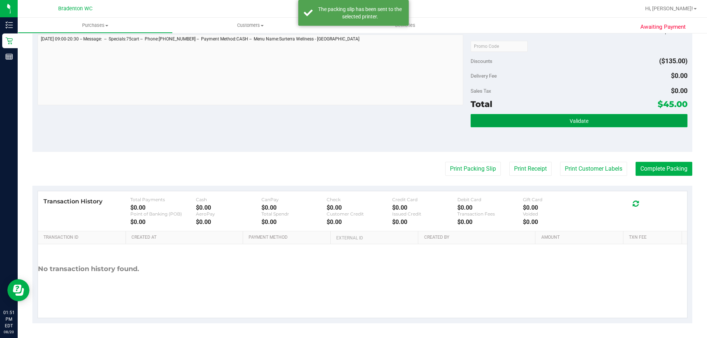
click at [520, 120] on button "Validate" at bounding box center [579, 120] width 217 height 13
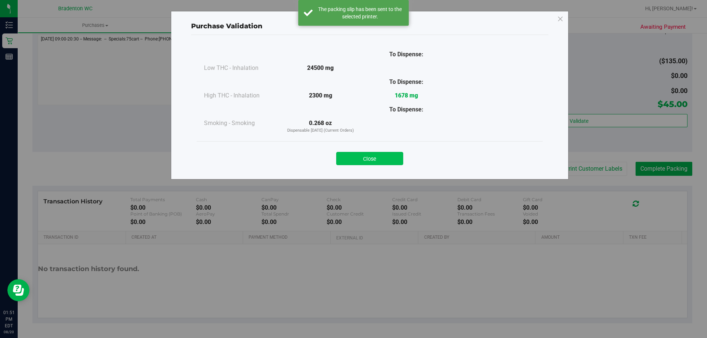
click at [380, 158] on button "Close" at bounding box center [369, 158] width 67 height 13
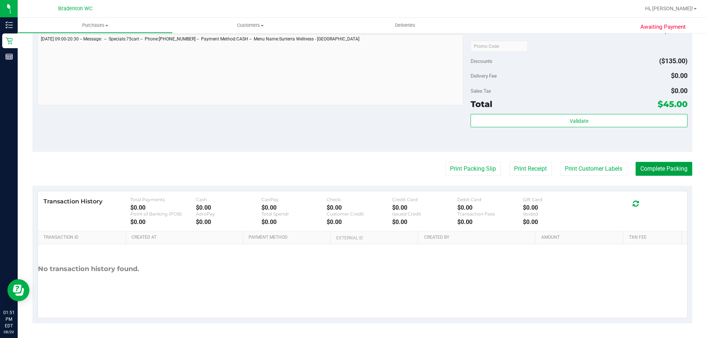
click at [676, 169] on button "Complete Packing" at bounding box center [664, 169] width 57 height 14
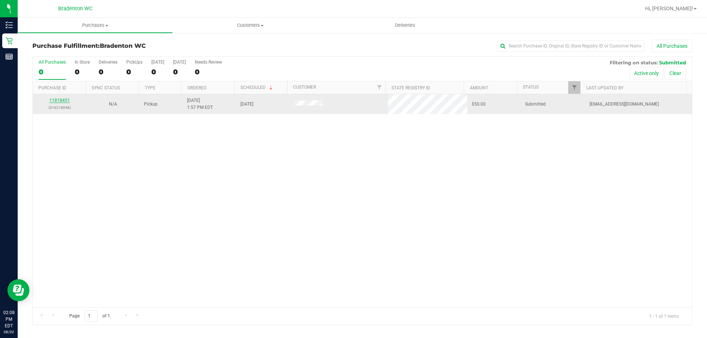
click at [59, 99] on link "11818451" at bounding box center [59, 100] width 21 height 5
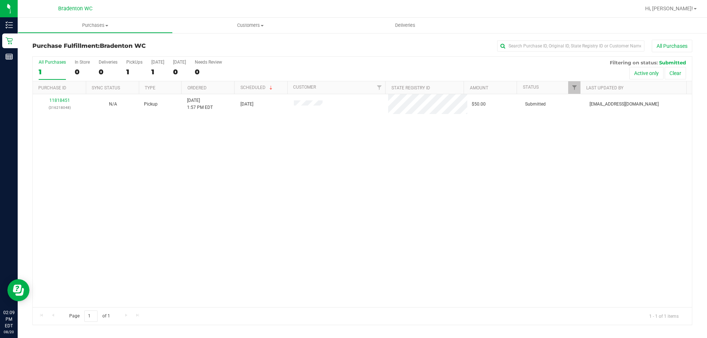
click at [173, 45] on h3 "Purchase Fulfillment: Bradenton WC" at bounding box center [142, 46] width 220 height 7
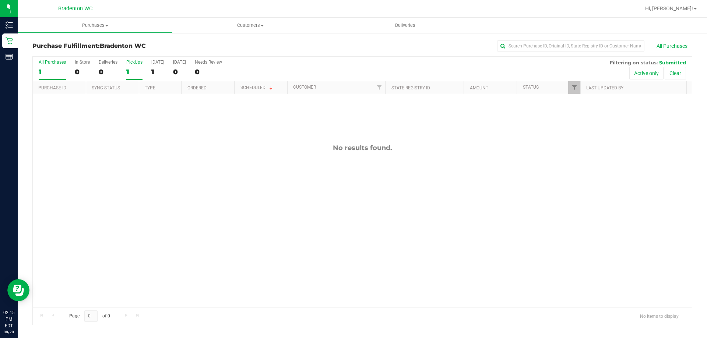
click at [128, 74] on div "1" at bounding box center [134, 72] width 16 height 8
click at [0, 0] on input "PickUps 1" at bounding box center [0, 0] width 0 height 0
click at [224, 149] on div "No results found." at bounding box center [362, 148] width 659 height 8
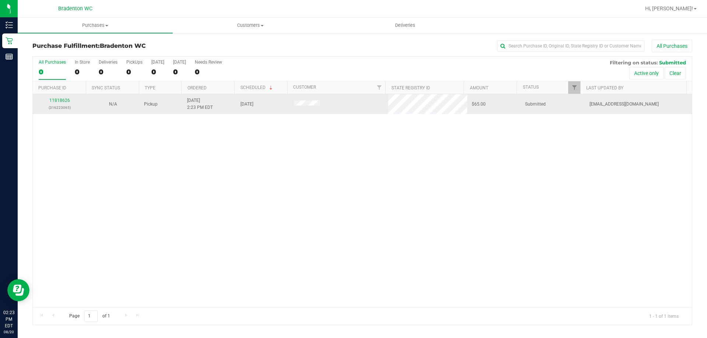
click at [66, 98] on div "11818626 (316223065)" at bounding box center [59, 104] width 45 height 14
click at [65, 99] on link "11818626" at bounding box center [59, 100] width 21 height 5
